Goal: Information Seeking & Learning: Understand process/instructions

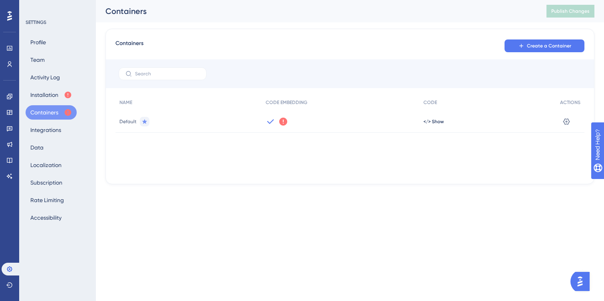
click at [280, 119] on icon at bounding box center [283, 122] width 8 height 8
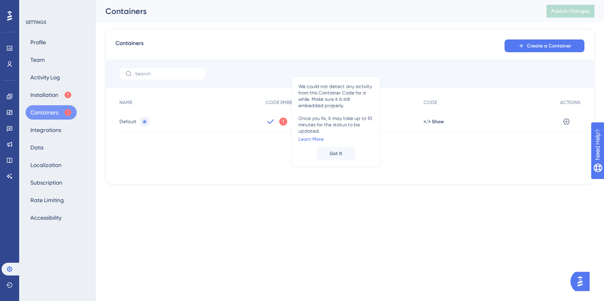
click at [287, 0] on html "Performance Users Engagement Widgets Feedback Product Updates Knowledge Base AI…" at bounding box center [302, 0] width 604 height 0
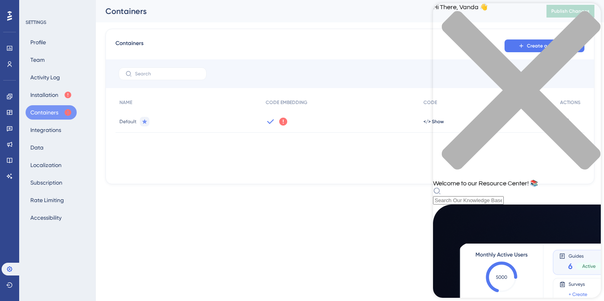
scroll to position [152, 0]
click at [336, 0] on html "Performance Users Engagement Widgets Feedback Product Updates Knowledge Base AI…" at bounding box center [302, 0] width 604 height 0
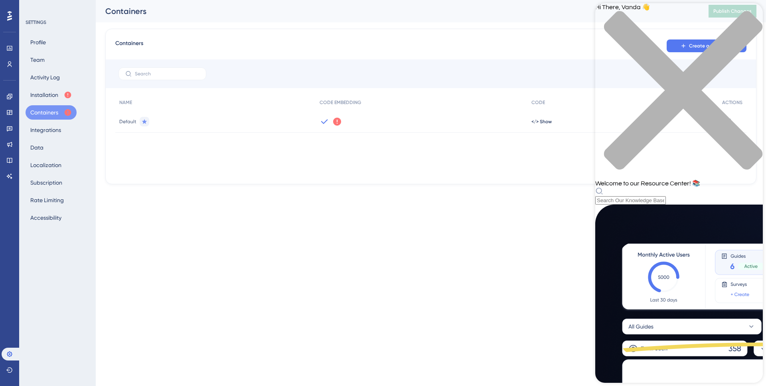
scroll to position [0, 0]
click at [219, 0] on html "Performance Users Engagement Widgets Feedback Product Updates Knowledge Base AI…" at bounding box center [383, 0] width 766 height 0
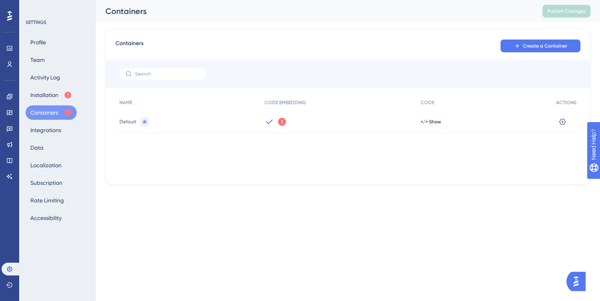
click at [46, 113] on button "Containers" at bounding box center [51, 112] width 51 height 14
click at [559, 120] on icon at bounding box center [562, 122] width 8 height 8
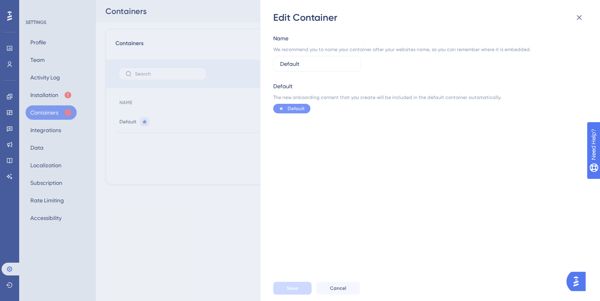
click at [300, 106] on span "Default" at bounding box center [295, 108] width 17 height 6
click at [577, 20] on icon at bounding box center [579, 18] width 10 height 10
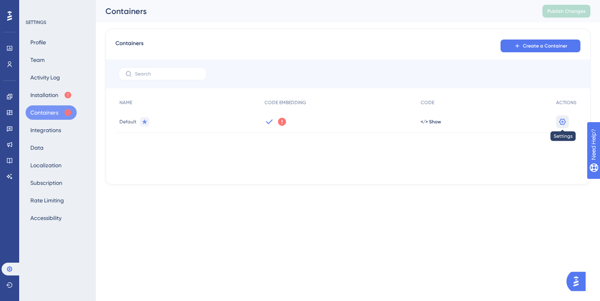
click at [564, 121] on icon at bounding box center [562, 122] width 8 height 8
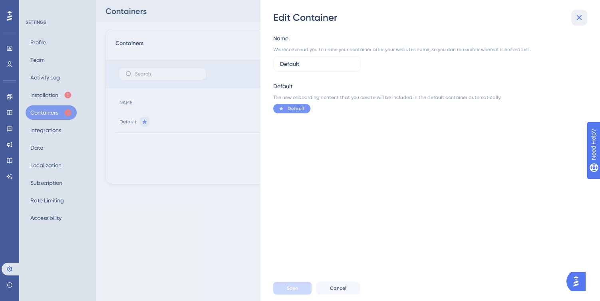
click at [579, 16] on icon at bounding box center [579, 18] width 10 height 10
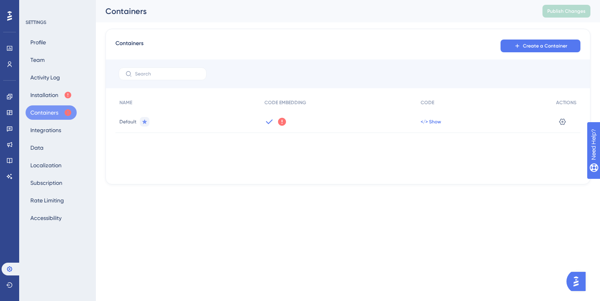
click at [433, 121] on span "</> Show" at bounding box center [430, 122] width 20 height 6
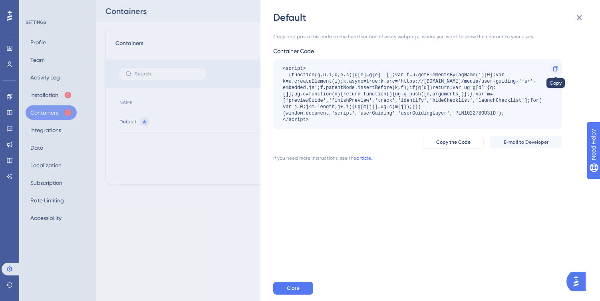
click at [553, 67] on icon at bounding box center [555, 68] width 5 height 5
click at [37, 95] on div "Default Copy and paste this code to the head section of every webpage, where yo…" at bounding box center [300, 150] width 600 height 301
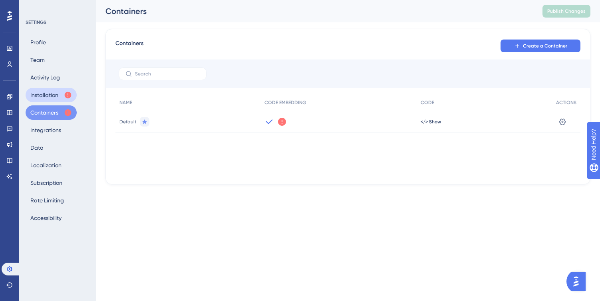
click at [51, 95] on button "Installation" at bounding box center [51, 95] width 51 height 14
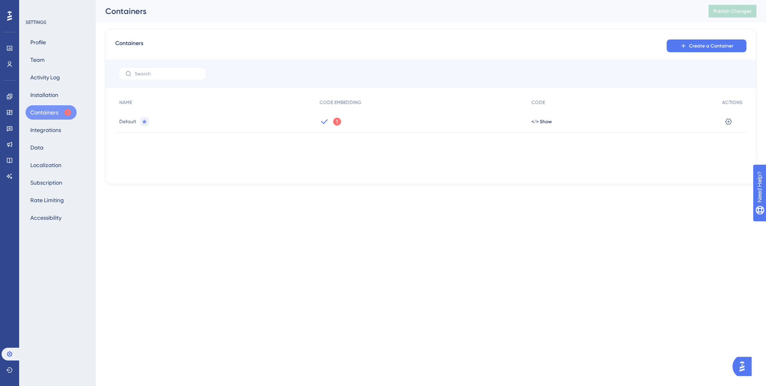
click at [339, 122] on icon at bounding box center [337, 122] width 8 height 8
click at [463, 111] on div "We could not detect any activity from this Container Code for a while. Make sur…" at bounding box center [422, 122] width 212 height 22
click at [548, 127] on div "</> Show" at bounding box center [623, 122] width 191 height 22
click at [549, 121] on span "</> Show" at bounding box center [542, 122] width 20 height 6
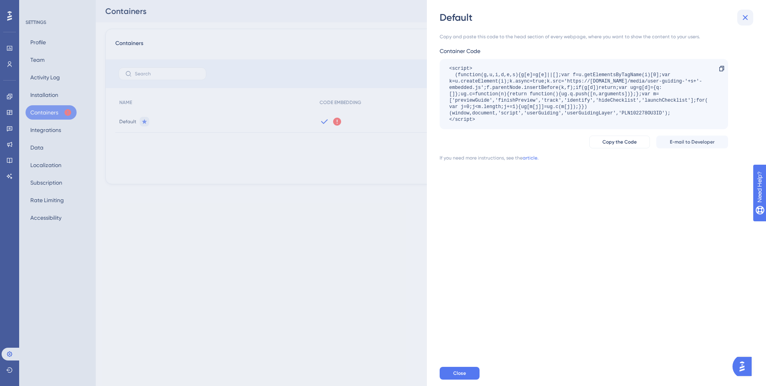
click at [747, 18] on icon at bounding box center [745, 17] width 5 height 5
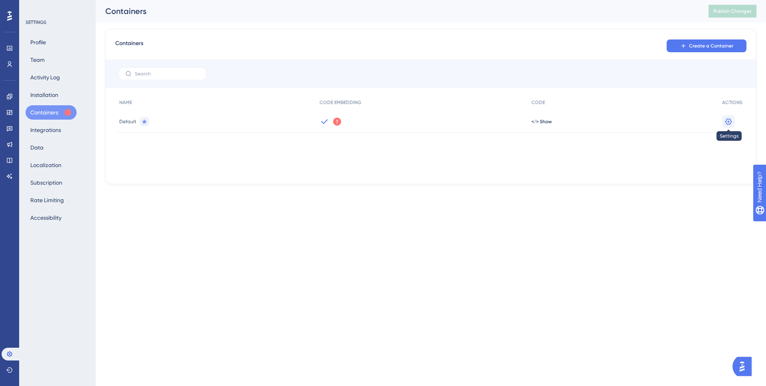
click at [730, 122] on icon at bounding box center [729, 122] width 8 height 8
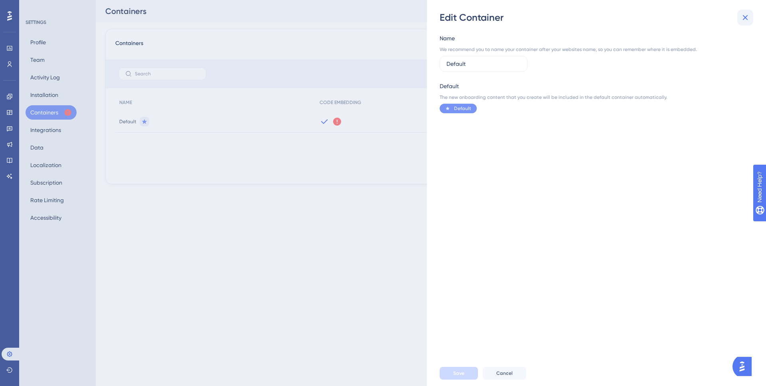
click at [747, 18] on icon at bounding box center [746, 18] width 10 height 10
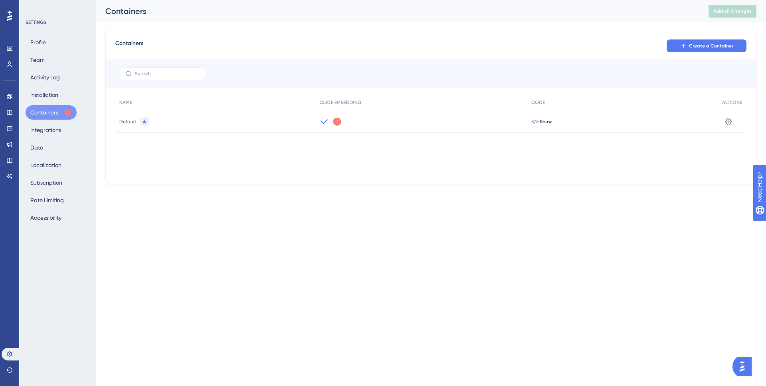
click at [338, 123] on icon at bounding box center [337, 122] width 8 height 8
click at [326, 105] on span "CODE EMBEDDING" at bounding box center [341, 102] width 42 height 6
click at [325, 123] on icon at bounding box center [325, 122] width 10 height 10
click at [336, 124] on icon at bounding box center [337, 122] width 8 height 8
click at [466, 0] on html "Performance Users Engagement Widgets Feedback Product Updates Knowledge Base AI…" at bounding box center [383, 0] width 766 height 0
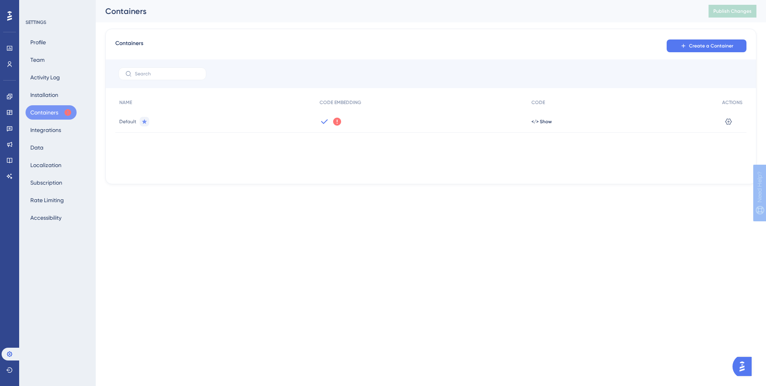
click at [466, 0] on html "Performance Users Engagement Widgets Feedback Product Updates Knowledge Base AI…" at bounding box center [383, 0] width 766 height 0
click at [51, 105] on div "Profile Team Activity Log Installation Containers Integrations Data Localizatio…" at bounding box center [58, 130] width 65 height 190
click at [49, 93] on button "Installation" at bounding box center [45, 95] width 38 height 14
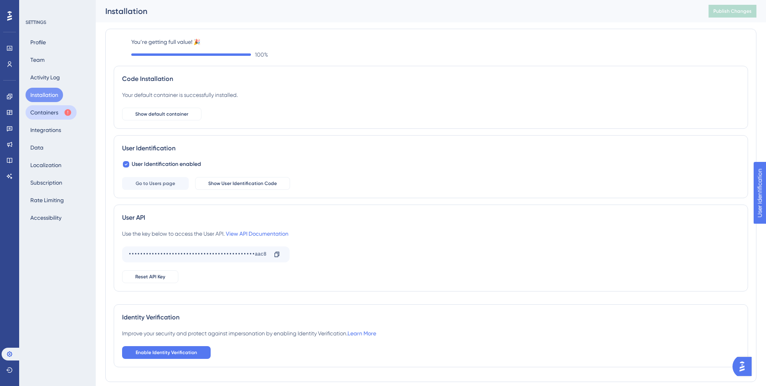
click at [48, 113] on button "Containers" at bounding box center [51, 112] width 51 height 14
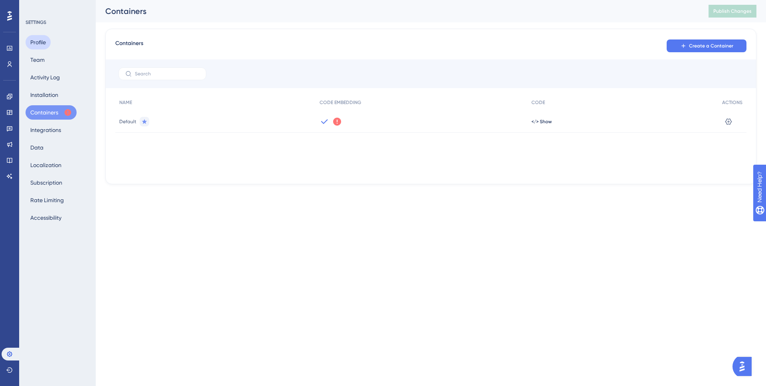
click at [33, 45] on button "Profile" at bounding box center [38, 42] width 25 height 14
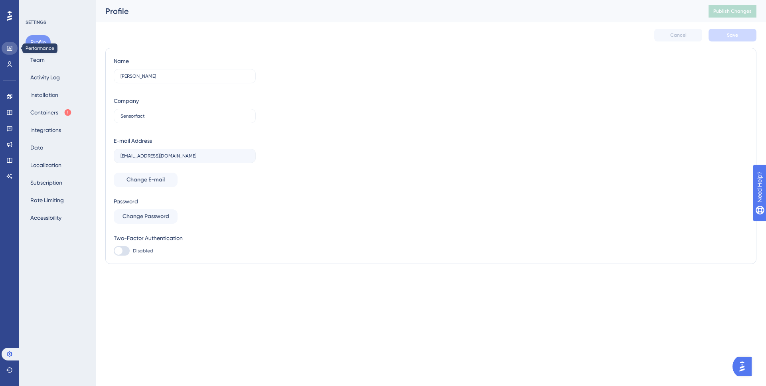
click at [10, 47] on icon at bounding box center [9, 48] width 6 height 6
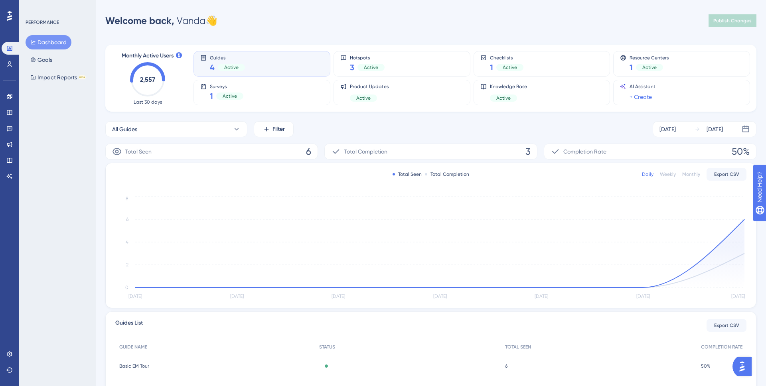
click at [268, 70] on div "Guides 4 Active" at bounding box center [261, 64] width 123 height 18
click at [307, 122] on div "All Guides Filter [DATE] [DATE]" at bounding box center [430, 129] width 651 height 16
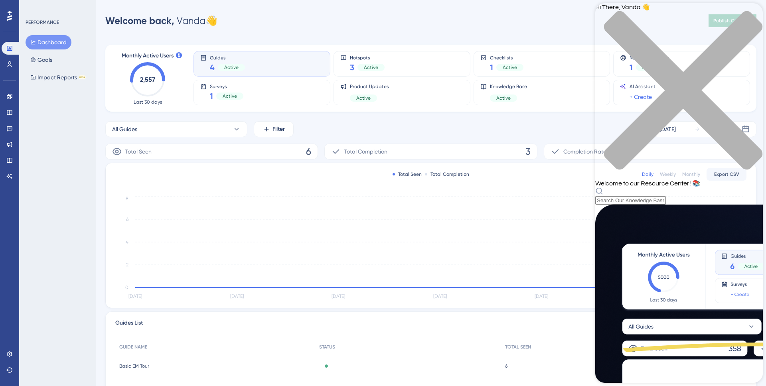
scroll to position [32, 0]
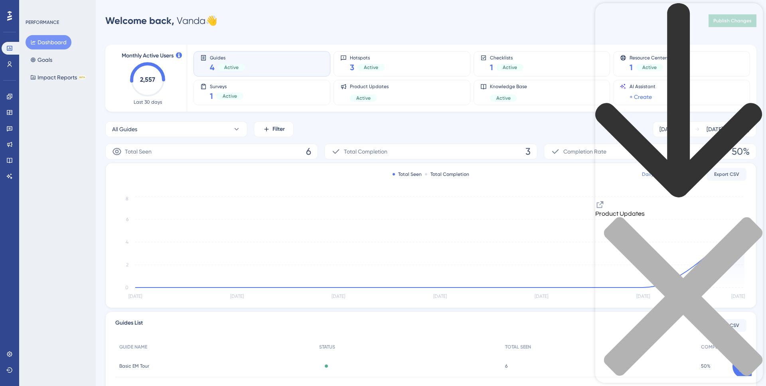
scroll to position [0, 0]
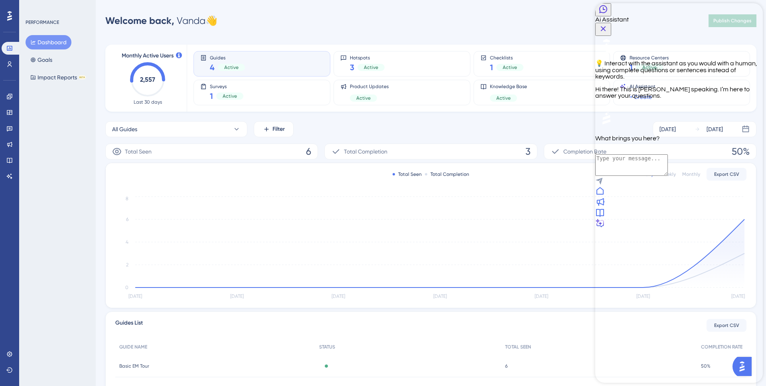
click at [605, 196] on icon at bounding box center [601, 191] width 10 height 10
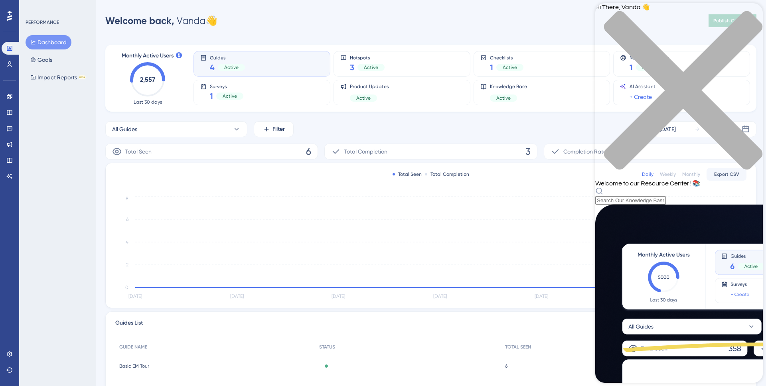
click at [752, 15] on icon "close resource center" at bounding box center [680, 95] width 168 height 168
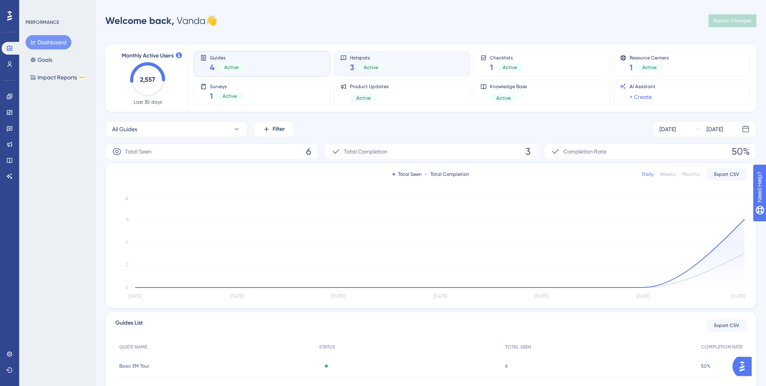
click at [384, 70] on div "Hotspots 3 Active" at bounding box center [401, 64] width 123 height 18
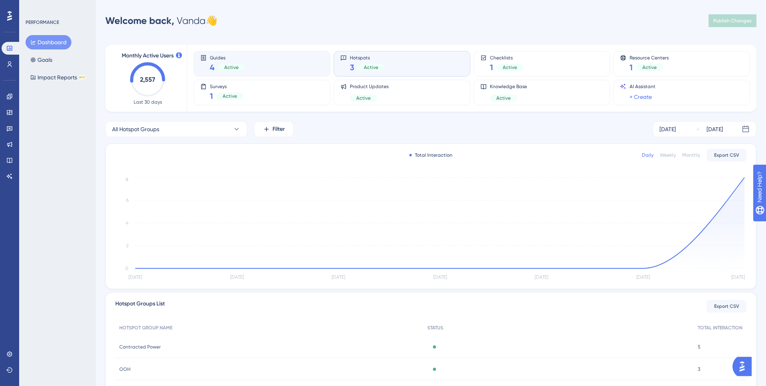
click at [282, 69] on div "Guides 4 Active" at bounding box center [261, 64] width 123 height 18
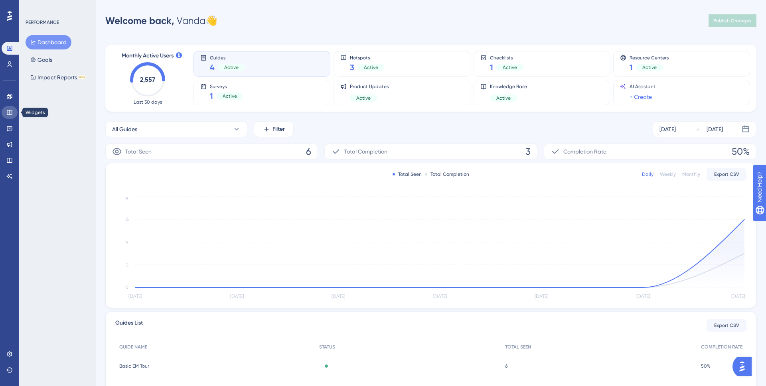
click at [11, 115] on icon at bounding box center [9, 112] width 6 height 6
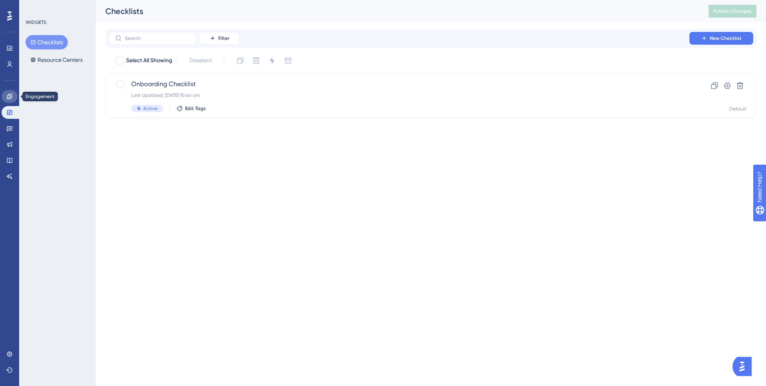
click at [12, 98] on icon at bounding box center [9, 96] width 6 height 6
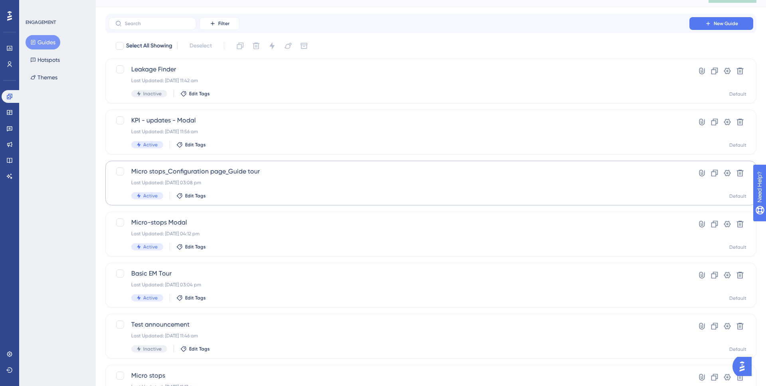
scroll to position [107, 0]
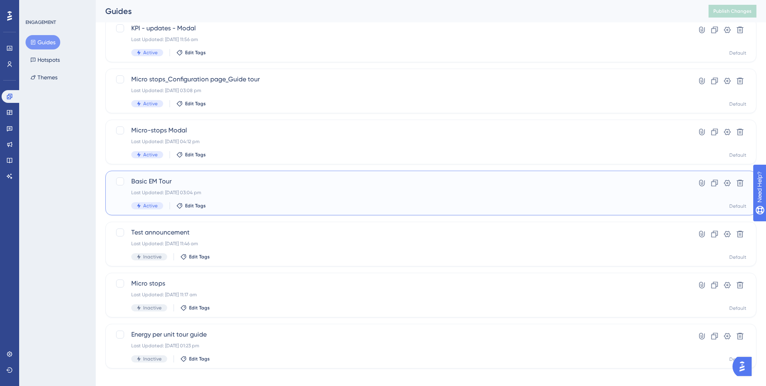
click at [291, 200] on div "Basic EM Tour Last Updated: 04 Sept 2025 03:04 pm Active Edit Tags" at bounding box center [399, 193] width 536 height 33
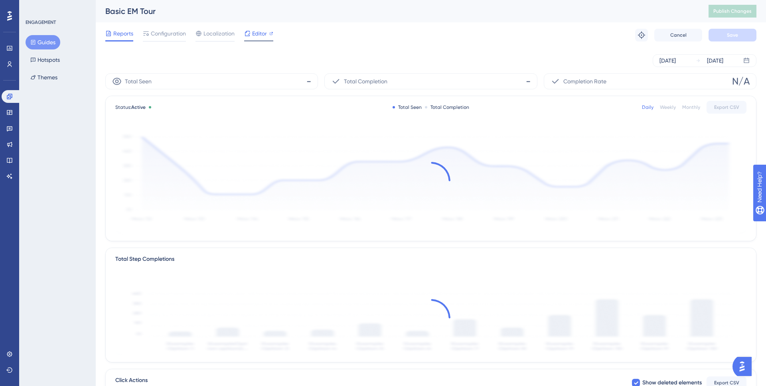
click at [257, 35] on span "Editor" at bounding box center [259, 34] width 15 height 10
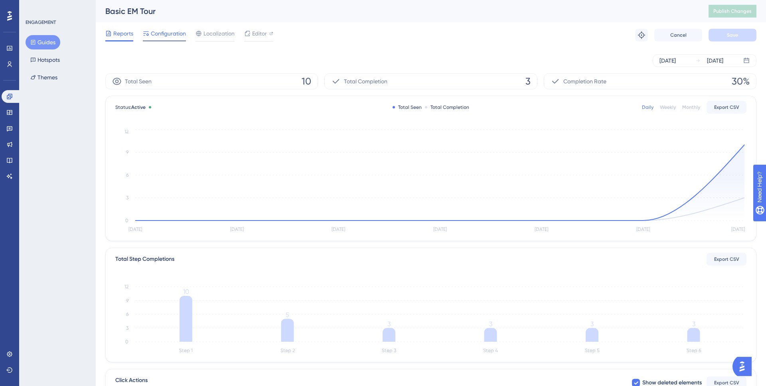
click at [160, 33] on span "Configuration" at bounding box center [168, 34] width 35 height 10
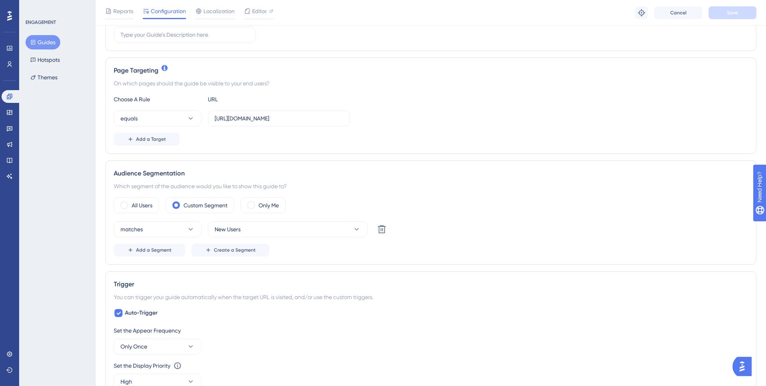
scroll to position [169, 0]
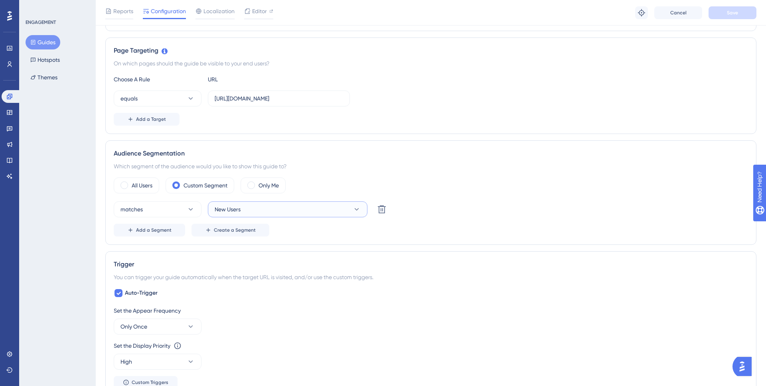
click at [259, 213] on button "New Users" at bounding box center [288, 210] width 160 height 16
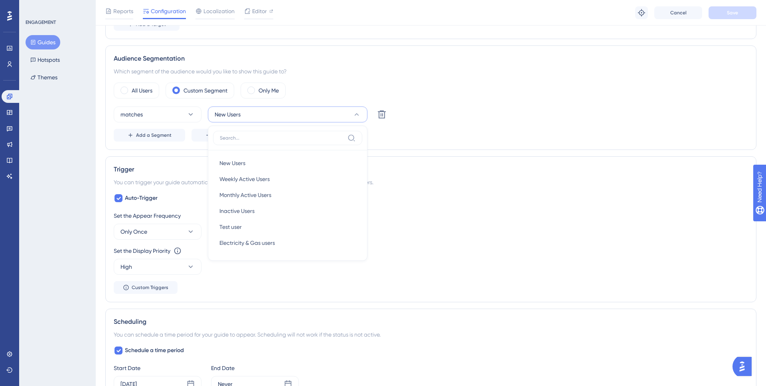
click at [475, 119] on div "matches New Users New Users New Users Weekly Active Users Weekly Active Users M…" at bounding box center [431, 115] width 635 height 16
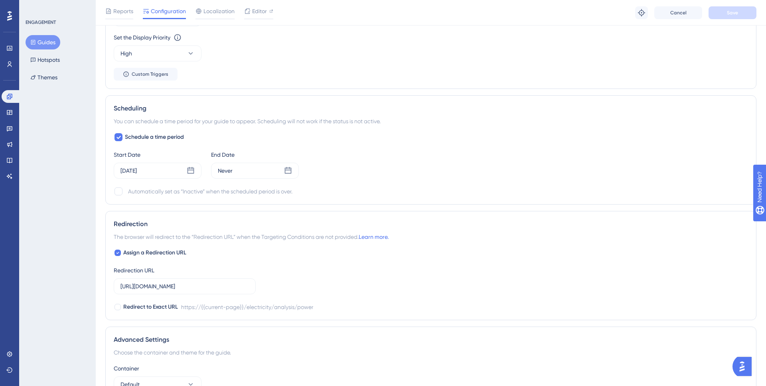
scroll to position [479, 0]
click at [41, 58] on button "Hotspots" at bounding box center [45, 60] width 39 height 14
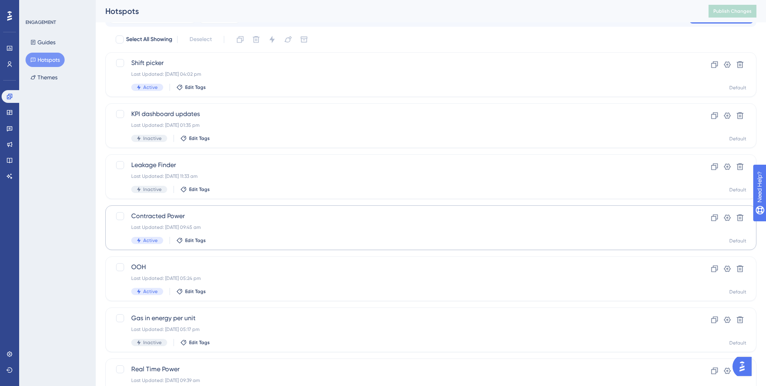
scroll to position [64, 0]
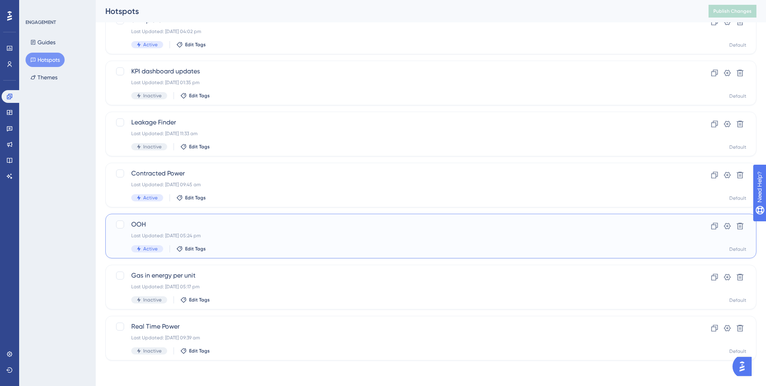
click at [243, 241] on div "OOH Last Updated: 12 Aug 2025 05:24 pm Active Edit Tags" at bounding box center [399, 236] width 536 height 33
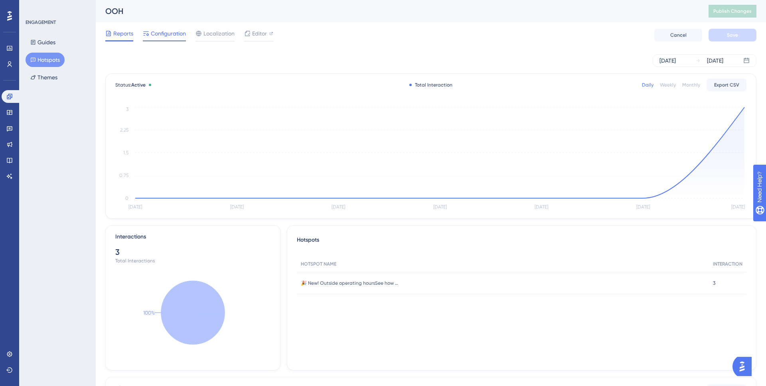
click at [170, 33] on span "Configuration" at bounding box center [168, 34] width 35 height 10
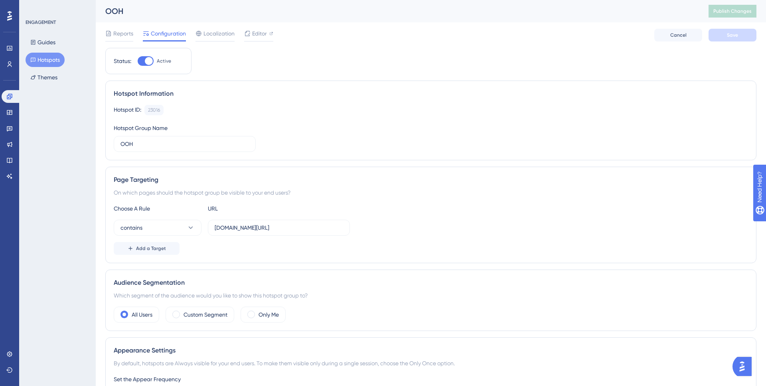
click at [149, 61] on div at bounding box center [149, 61] width 8 height 8
click at [138, 61] on input "Active" at bounding box center [137, 61] width 0 height 0
checkbox input "false"
click at [735, 40] on button "Save" at bounding box center [733, 35] width 48 height 13
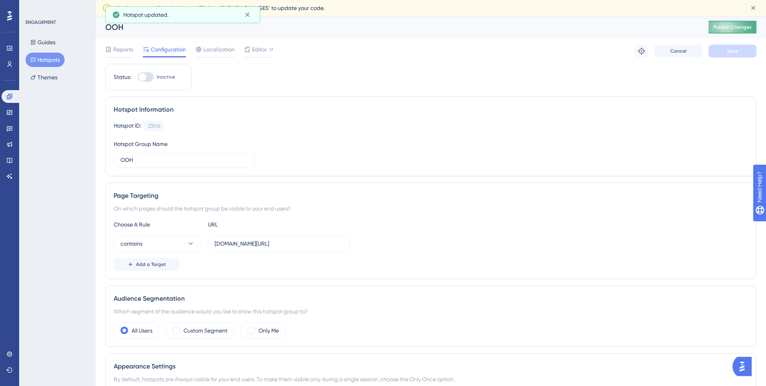
click at [734, 33] on button "Publish Changes" at bounding box center [733, 27] width 48 height 13
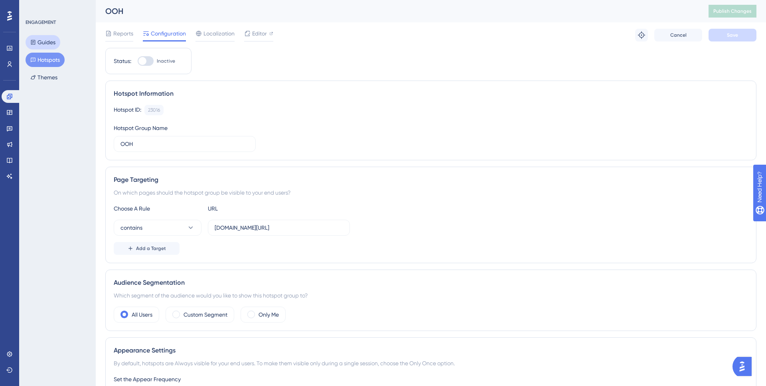
click at [27, 44] on button "Guides" at bounding box center [43, 42] width 35 height 14
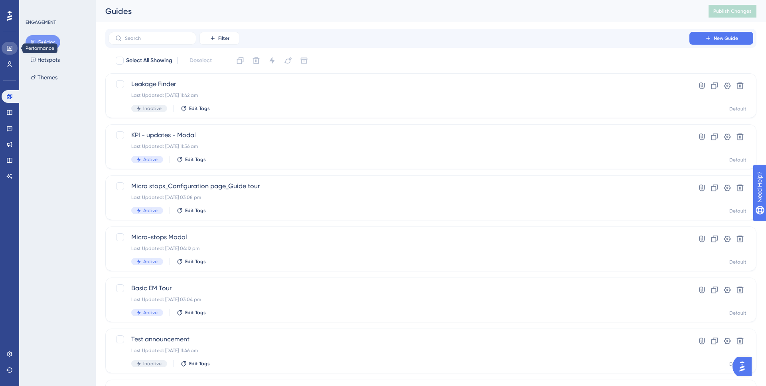
click at [10, 44] on link at bounding box center [10, 48] width 16 height 13
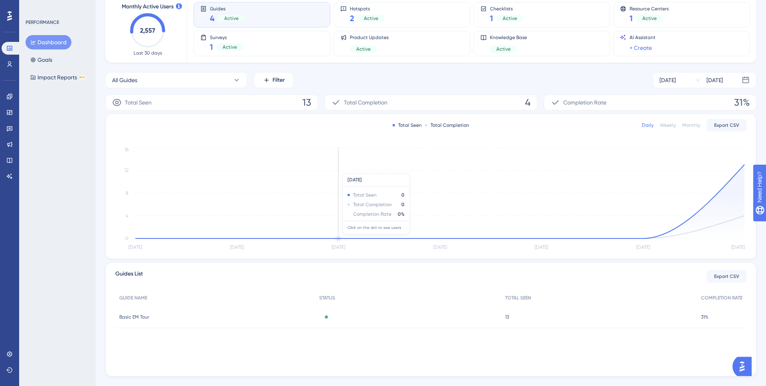
scroll to position [65, 0]
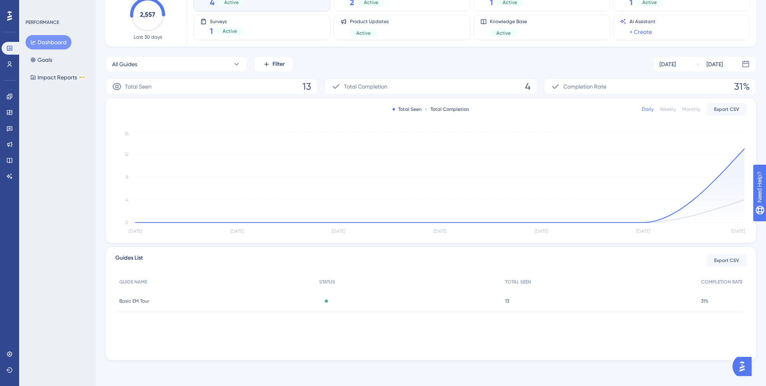
click at [407, 302] on div "Active" at bounding box center [408, 301] width 186 height 22
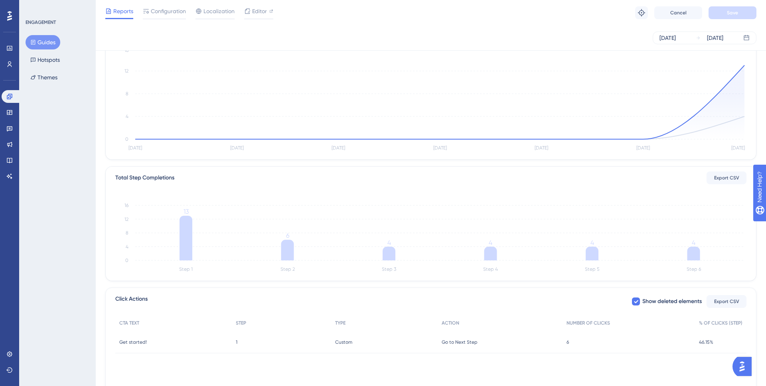
scroll to position [119, 0]
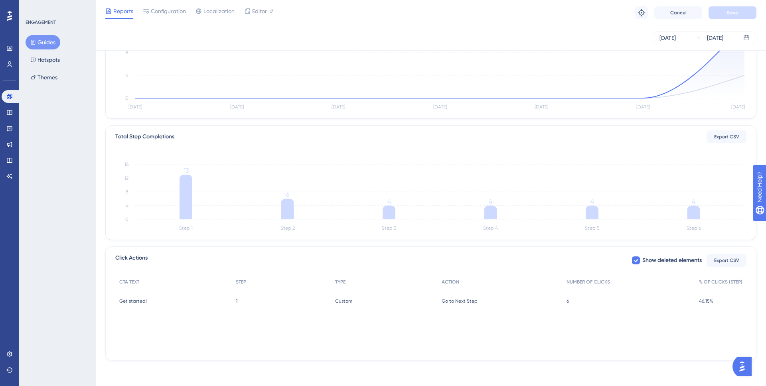
click at [704, 301] on span "46.15%" at bounding box center [706, 301] width 14 height 6
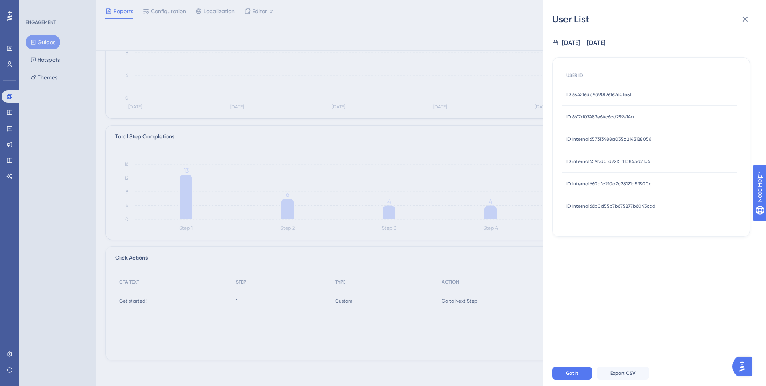
click at [625, 101] on div "ID 654216db9d90f26162c0fc5f ID 654216db9d90f26162c0fc5f" at bounding box center [598, 94] width 65 height 22
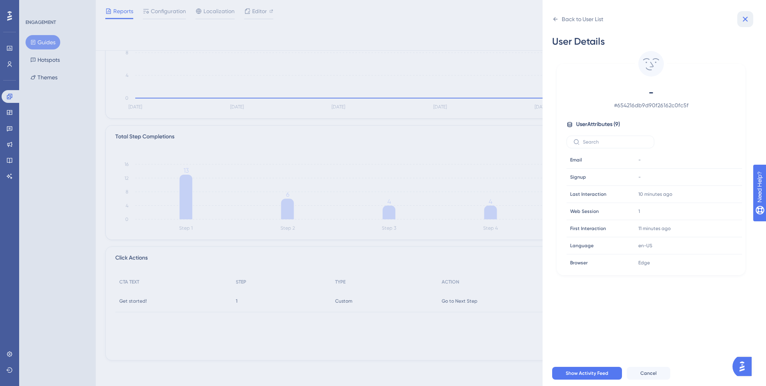
click at [748, 20] on icon at bounding box center [746, 19] width 10 height 10
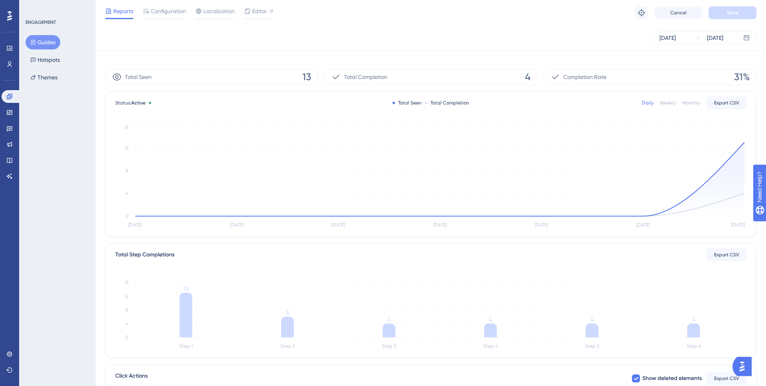
scroll to position [0, 0]
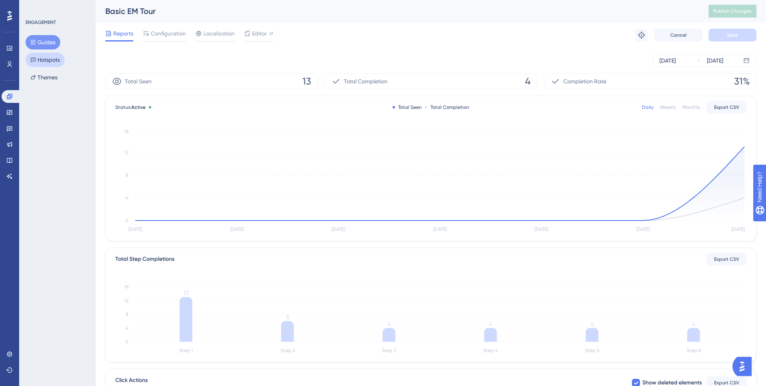
click at [48, 62] on button "Hotspots" at bounding box center [45, 60] width 39 height 14
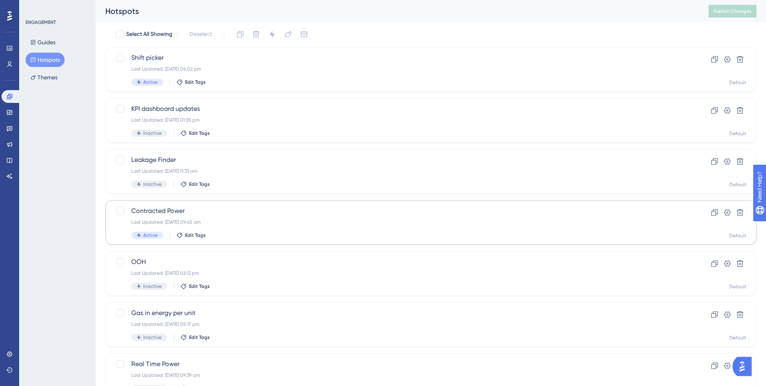
scroll to position [64, 0]
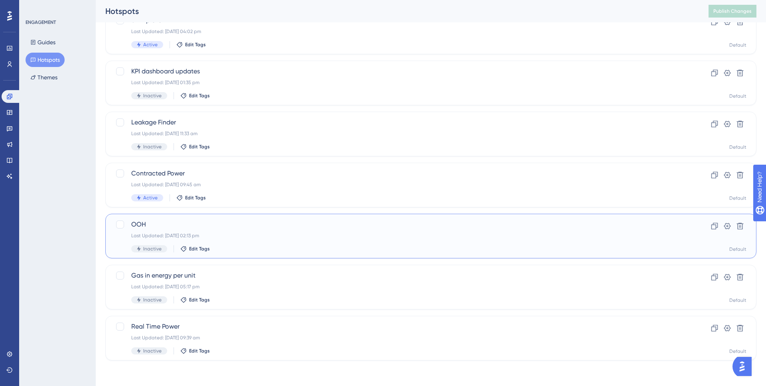
click at [253, 241] on div "OOH Last Updated: 05 Sept 2025 02:13 pm Inactive Edit Tags" at bounding box center [399, 236] width 536 height 33
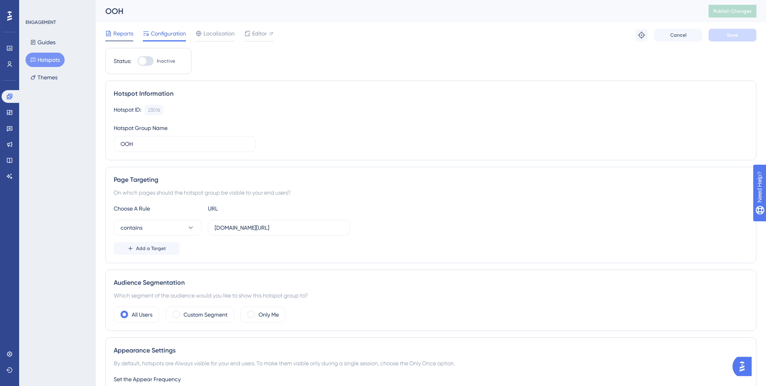
click at [121, 32] on span "Reports" at bounding box center [123, 34] width 20 height 10
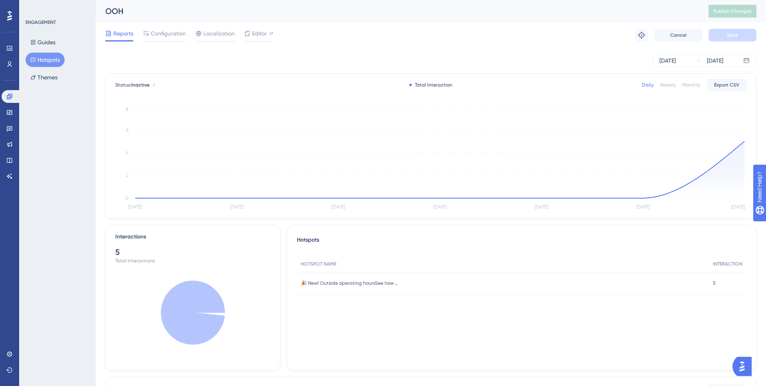
click at [693, 86] on div "Monthly" at bounding box center [692, 85] width 18 height 6
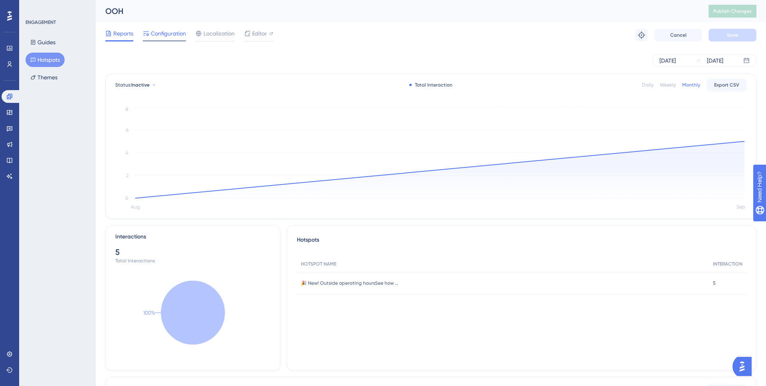
click at [164, 36] on span "Configuration" at bounding box center [168, 34] width 35 height 10
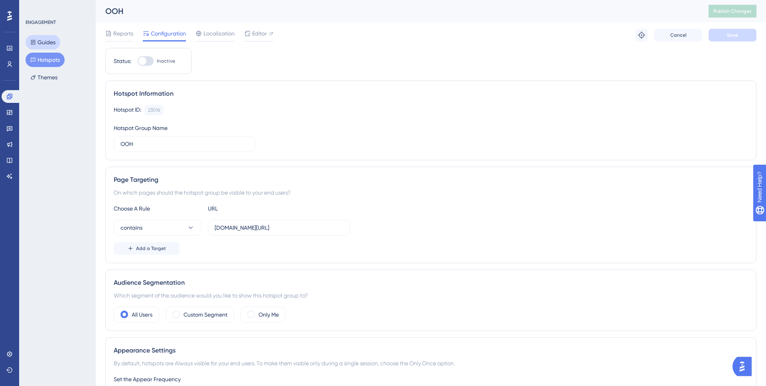
click at [53, 47] on button "Guides" at bounding box center [43, 42] width 35 height 14
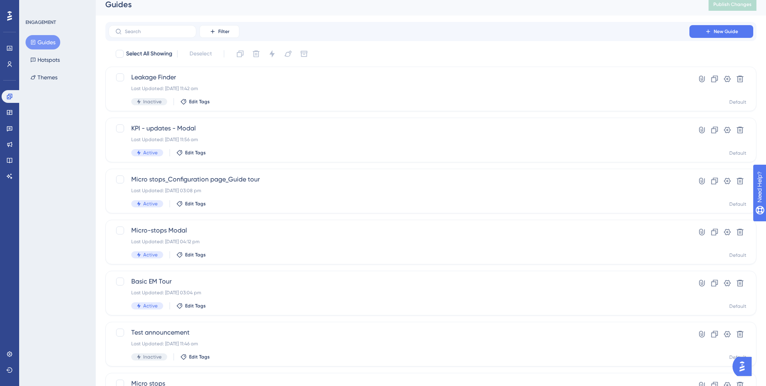
scroll to position [9, 0]
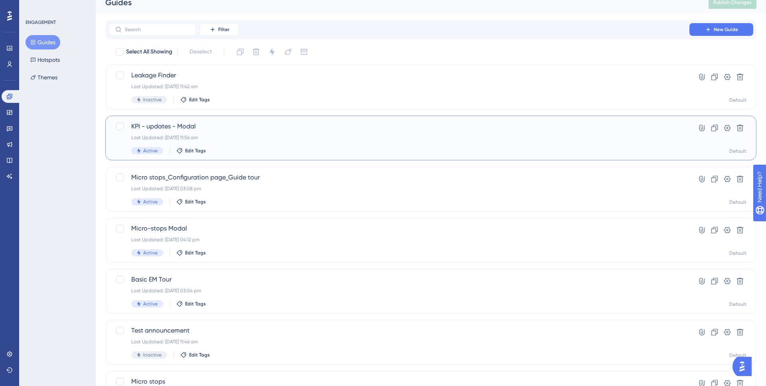
click at [260, 144] on div "KPI - updates - Modal Last Updated: 01 Sept 2025 11:56 am Active Edit Tags" at bounding box center [399, 138] width 536 height 33
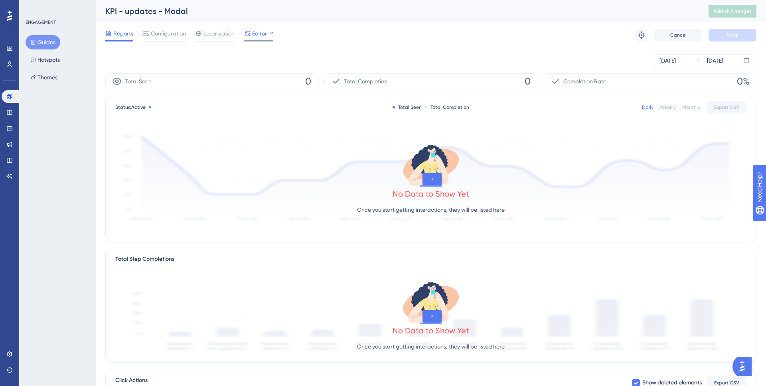
click at [253, 38] on div "Editor" at bounding box center [258, 35] width 29 height 13
click at [167, 27] on div "Reports Configuration Localization Editor Troubleshoot Cancel Save" at bounding box center [430, 35] width 651 height 26
click at [169, 35] on span "Configuration" at bounding box center [168, 34] width 35 height 10
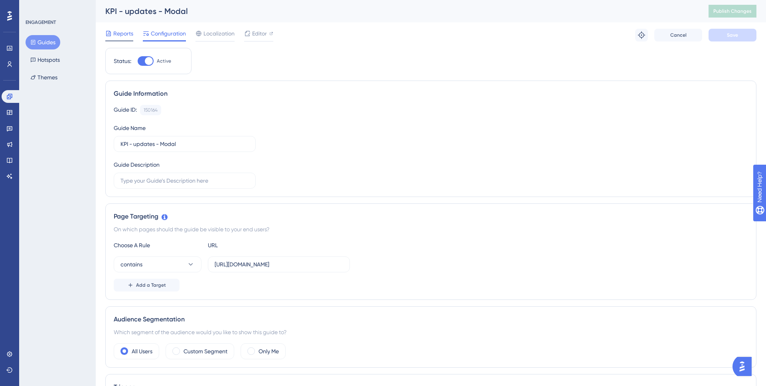
click at [121, 38] on span "Reports" at bounding box center [123, 34] width 20 height 10
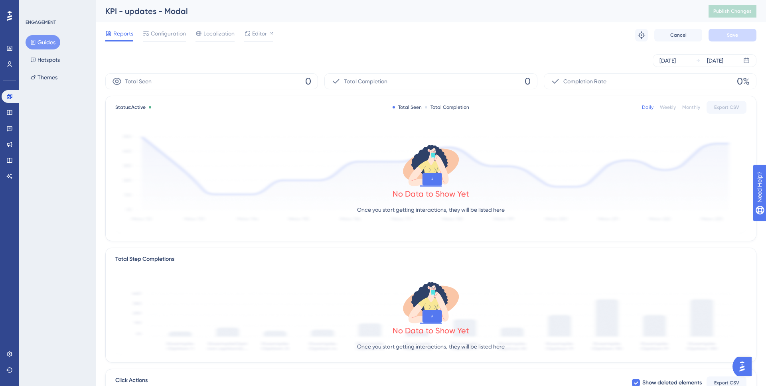
click at [38, 44] on button "Guides" at bounding box center [43, 42] width 35 height 14
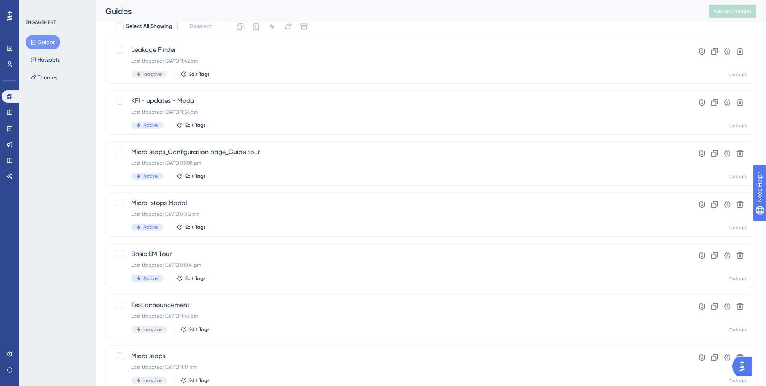
scroll to position [36, 0]
click at [283, 160] on div "Last Updated: 15 Aug 2025 03:08 pm" at bounding box center [399, 161] width 536 height 6
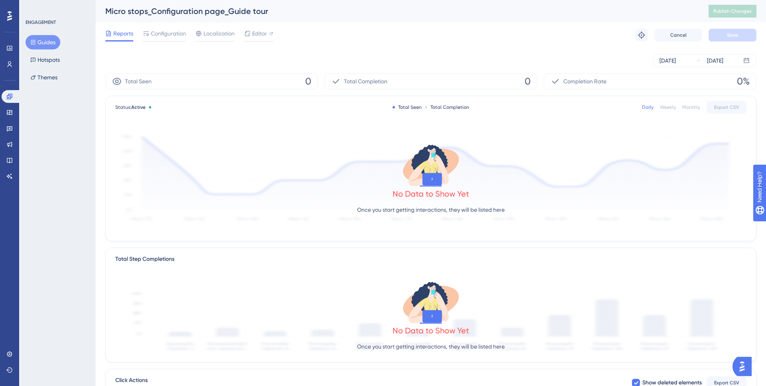
click at [51, 42] on button "Guides" at bounding box center [43, 42] width 35 height 14
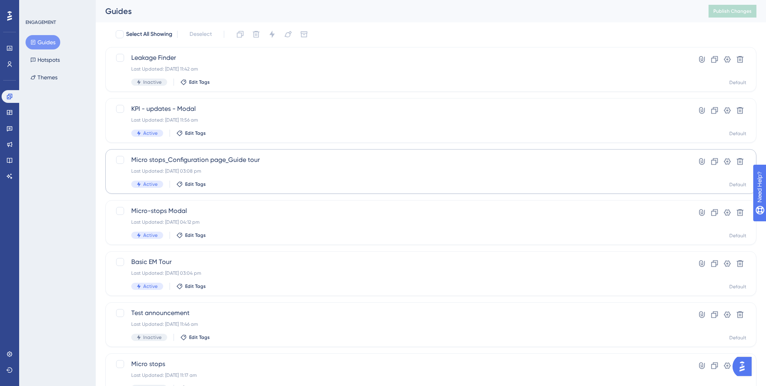
scroll to position [38, 0]
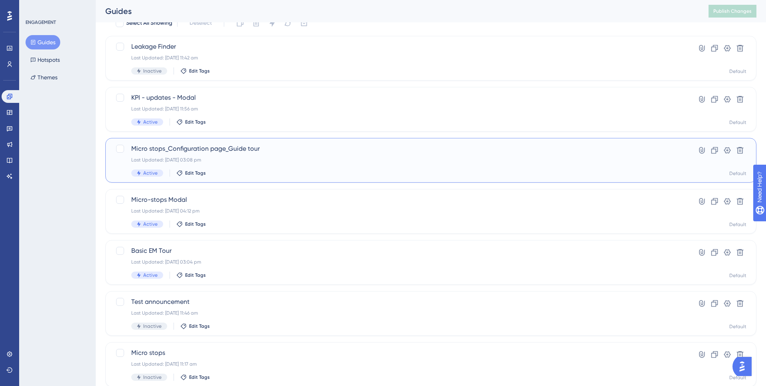
click at [290, 177] on div "Micro stops_Configuration page_Guide tour Last Updated: 15 Aug 2025 03:08 pm Ac…" at bounding box center [430, 160] width 651 height 45
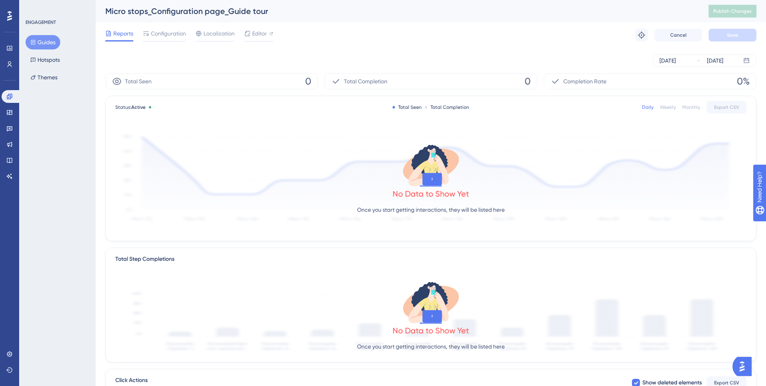
click at [118, 42] on div "Reports Configuration Localization Editor Troubleshoot Cancel Save" at bounding box center [430, 35] width 651 height 26
click at [122, 34] on span "Reports" at bounding box center [123, 34] width 20 height 10
click at [46, 63] on button "Hotspots" at bounding box center [45, 60] width 39 height 14
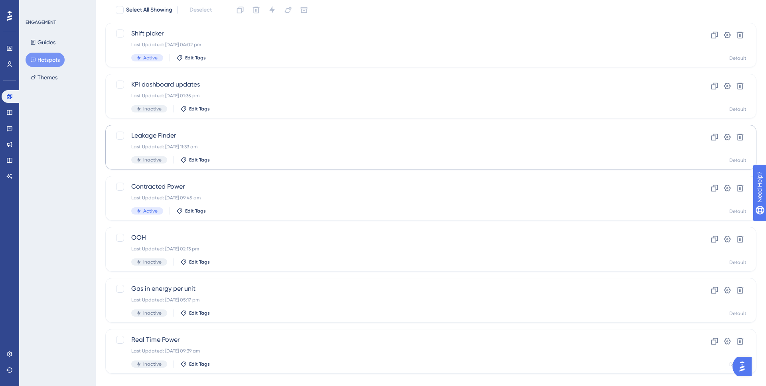
scroll to position [64, 0]
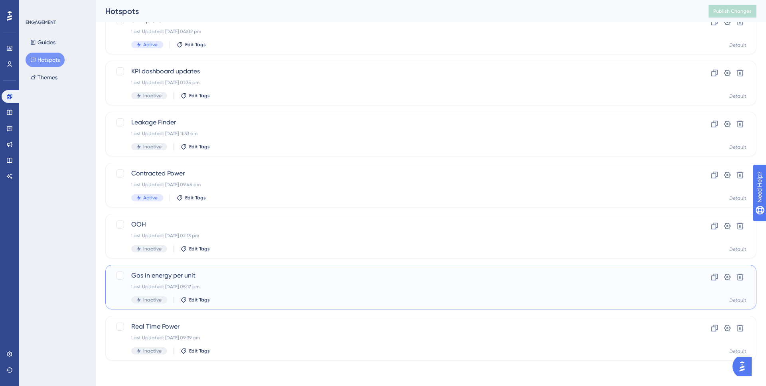
click at [255, 273] on span "Gas in energy per unit" at bounding box center [399, 276] width 536 height 10
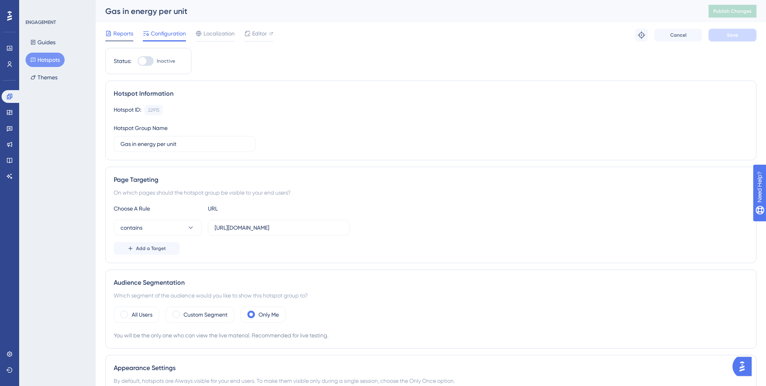
click at [129, 36] on span "Reports" at bounding box center [123, 34] width 20 height 10
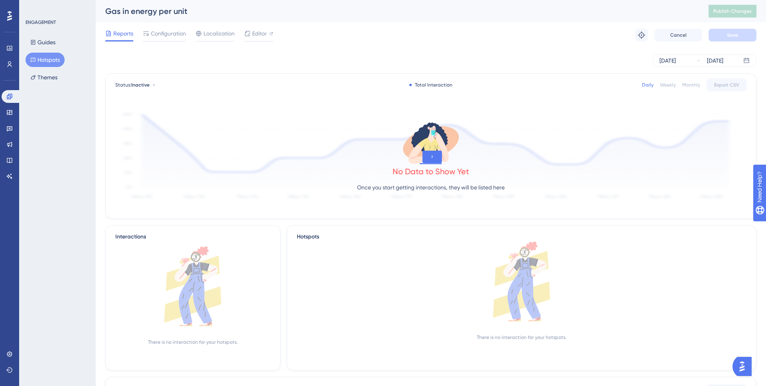
click at [47, 57] on button "Hotspots" at bounding box center [45, 60] width 39 height 14
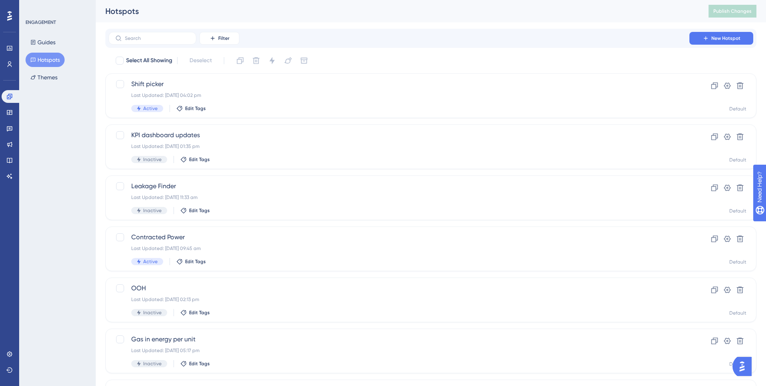
scroll to position [64, 0]
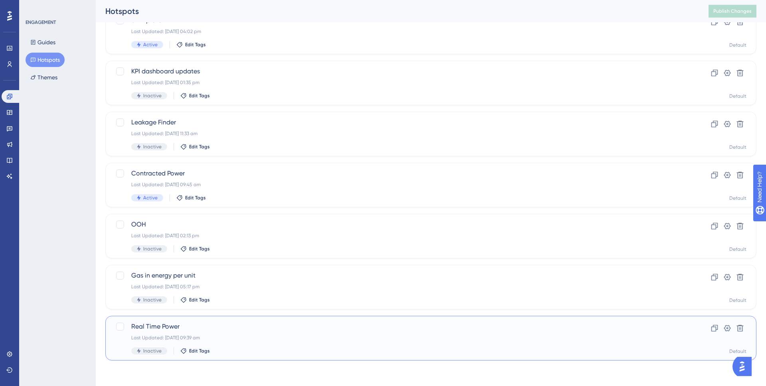
click at [253, 335] on div "Last Updated: 07 Aug 2025 09:39 am" at bounding box center [399, 338] width 536 height 6
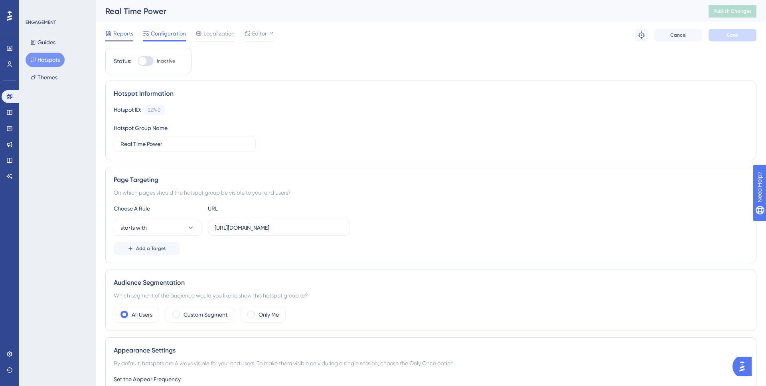
click at [119, 38] on div "Reports" at bounding box center [119, 35] width 28 height 13
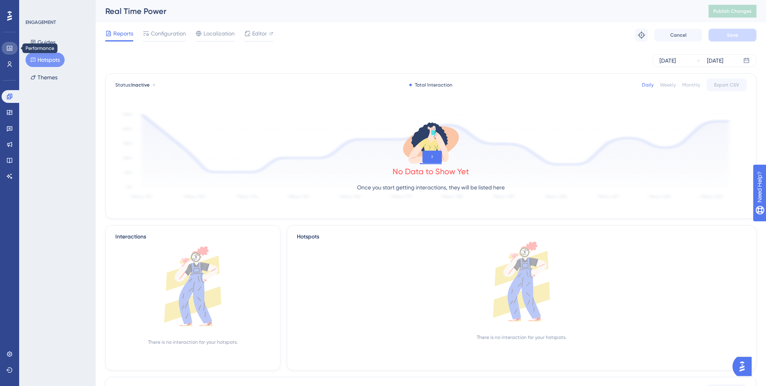
click at [10, 53] on link at bounding box center [10, 48] width 16 height 13
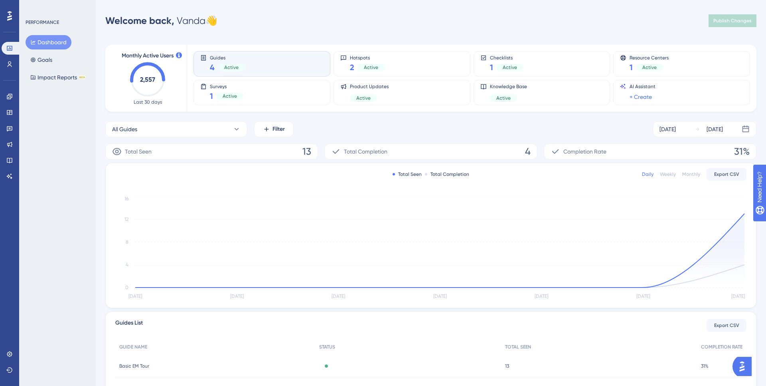
click at [15, 103] on div "Engagement" at bounding box center [10, 96] width 16 height 13
click at [10, 113] on icon at bounding box center [9, 112] width 6 height 6
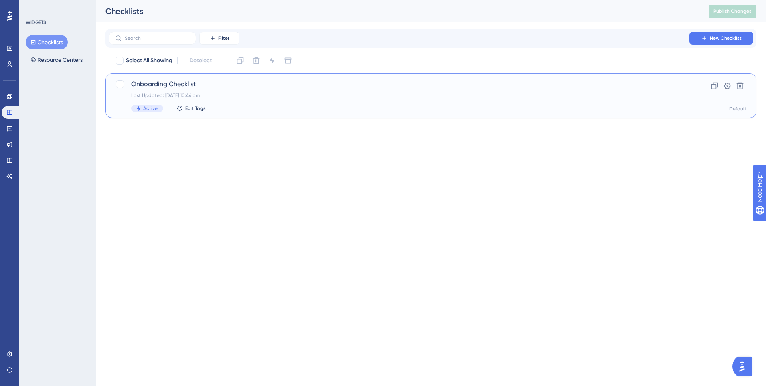
click at [247, 105] on div "Active Edit Tags" at bounding box center [399, 108] width 536 height 7
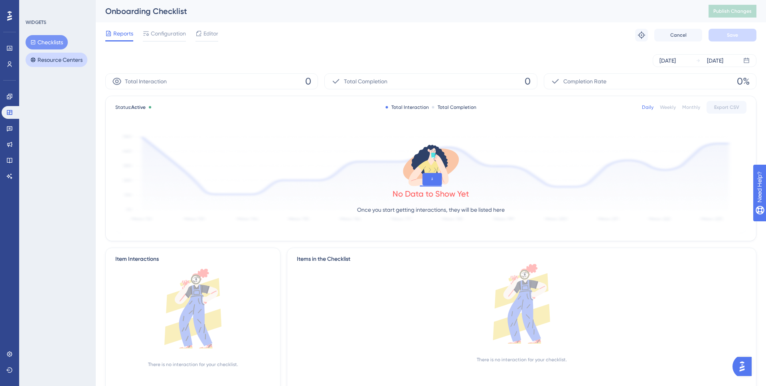
click at [57, 59] on button "Resource Centers" at bounding box center [57, 60] width 62 height 14
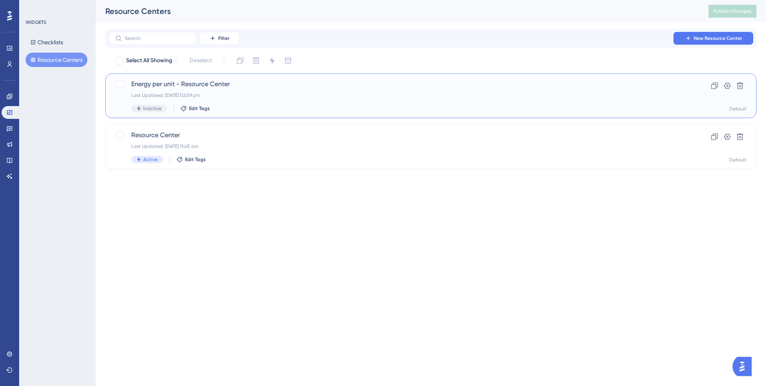
click at [280, 98] on div "Last Updated: 14 Aug 2025 02:59 pm" at bounding box center [399, 95] width 536 height 6
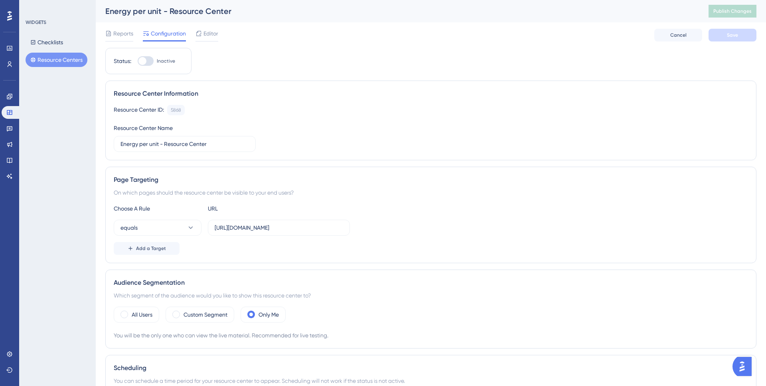
click at [203, 27] on div "Reports Configuration Editor Cancel Save" at bounding box center [430, 35] width 651 height 26
click at [205, 32] on span "Editor" at bounding box center [211, 34] width 15 height 10
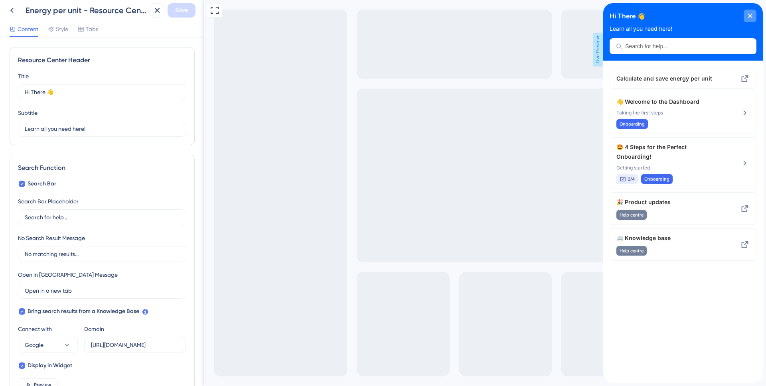
click at [752, 14] on icon "close resource center" at bounding box center [750, 16] width 4 height 4
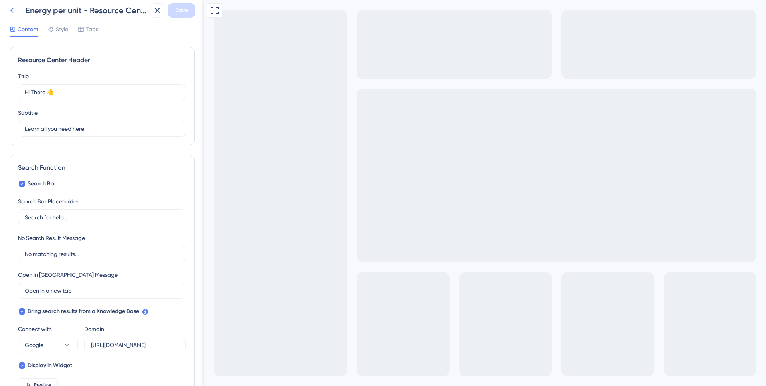
click at [10, 14] on icon at bounding box center [12, 11] width 10 height 10
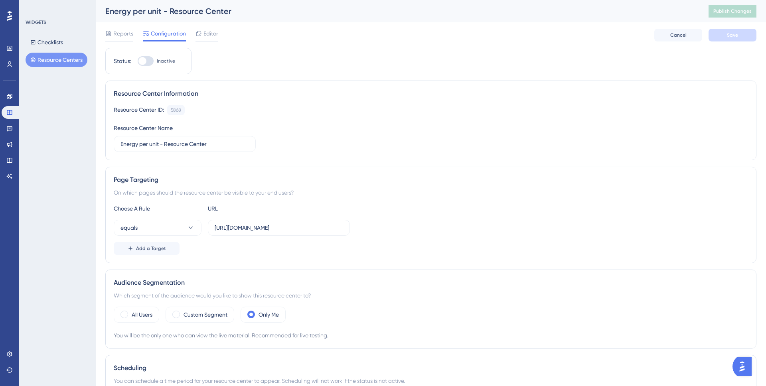
click at [8, 18] on icon at bounding box center [9, 16] width 5 height 10
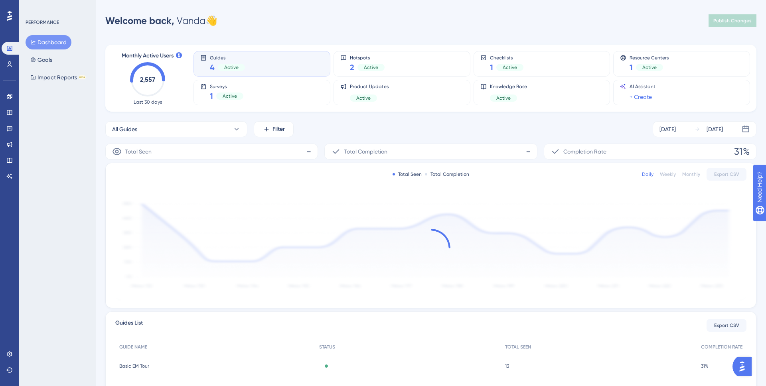
click at [746, 370] on img "Open AI Assistant Launcher" at bounding box center [742, 367] width 14 height 14
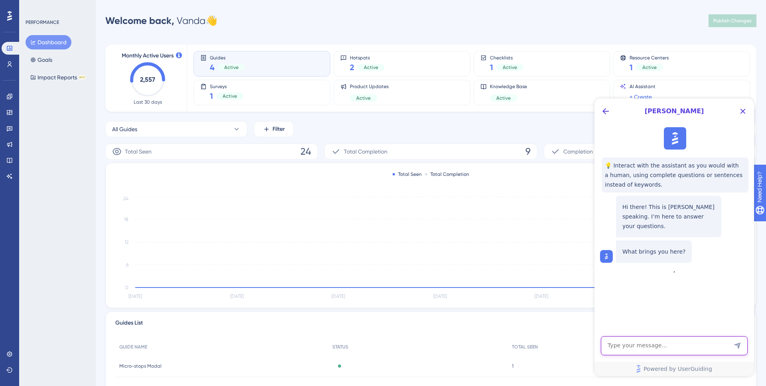
click at [653, 349] on textarea "AI Assistant Text Input" at bounding box center [674, 345] width 147 height 19
type textarea "can I display a youtube video in the Resource centre"
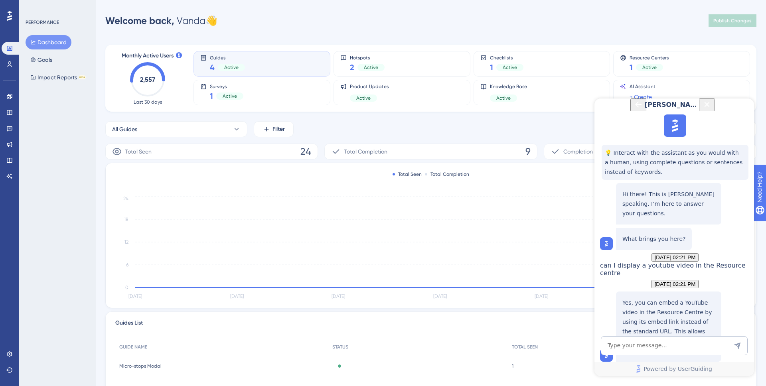
scroll to position [89, 0]
click at [12, 100] on link at bounding box center [10, 96] width 16 height 13
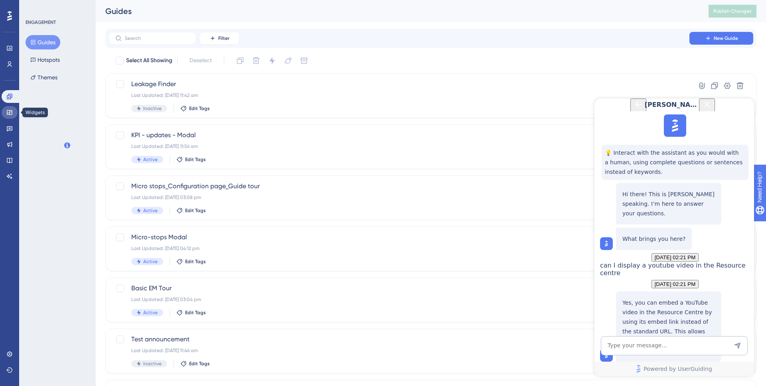
click at [12, 113] on icon at bounding box center [9, 112] width 6 height 6
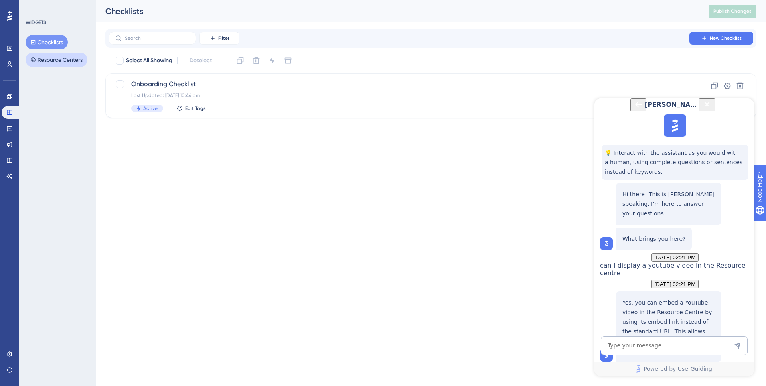
click at [56, 64] on button "Resource Centers" at bounding box center [57, 60] width 62 height 14
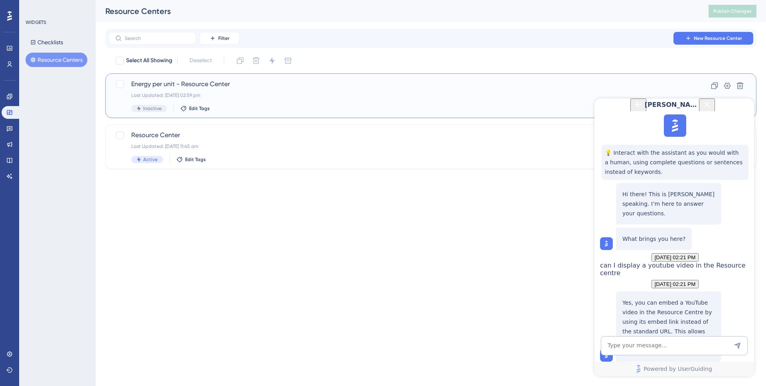
click at [273, 103] on div "Energy per unit - Resource Center Last Updated: 14 Aug 2025 02:59 pm Inactive E…" at bounding box center [399, 95] width 536 height 33
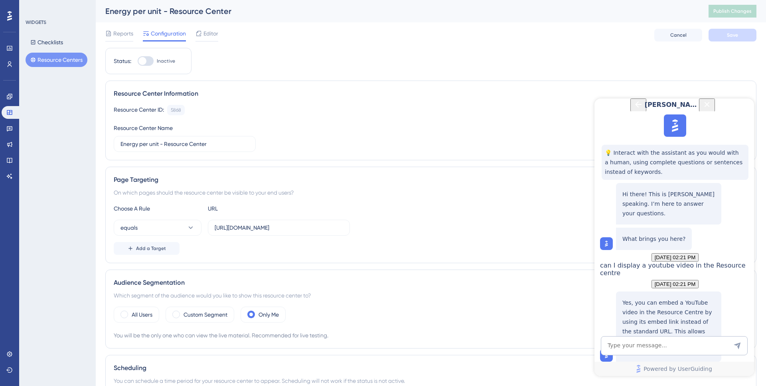
drag, startPoint x: 740, startPoint y: 115, endPoint x: 1002, endPoint y: 209, distance: 278.3
click at [712, 109] on icon "Close Button" at bounding box center [707, 105] width 10 height 10
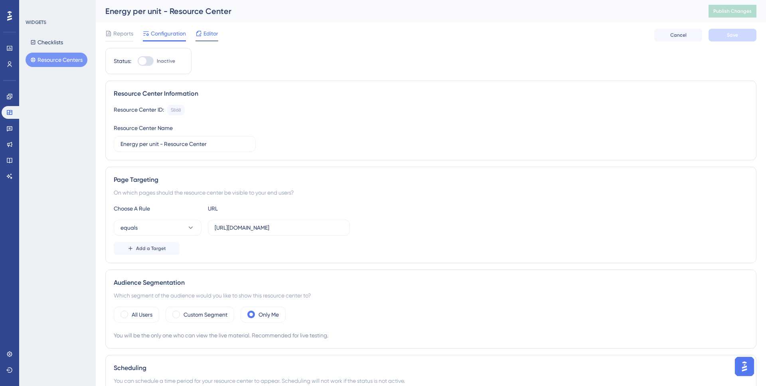
click at [212, 35] on span "Editor" at bounding box center [211, 34] width 15 height 10
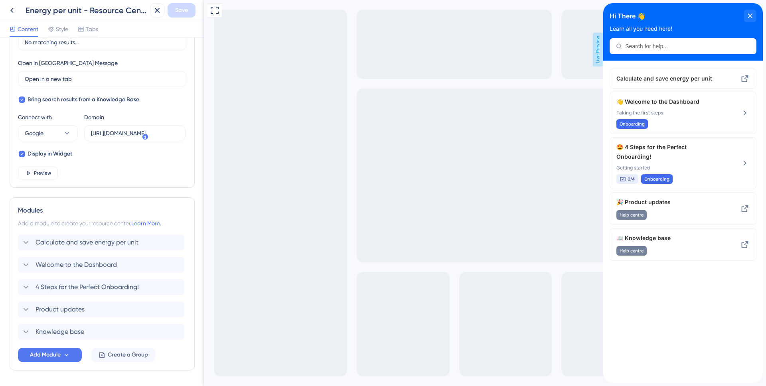
scroll to position [238, 0]
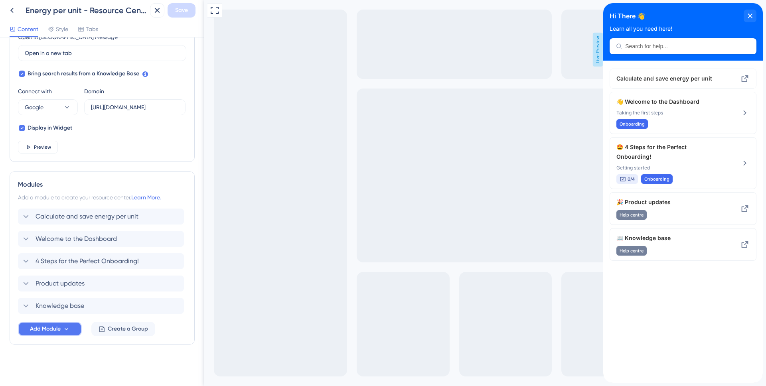
click at [34, 333] on span "Add Module" at bounding box center [45, 330] width 31 height 10
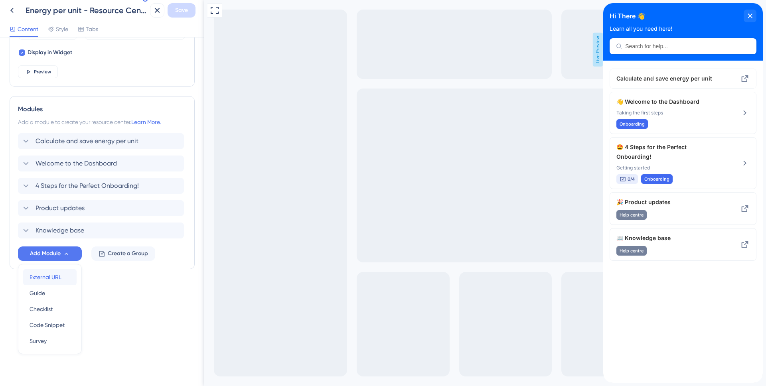
click at [55, 279] on span "External URL" at bounding box center [46, 278] width 32 height 10
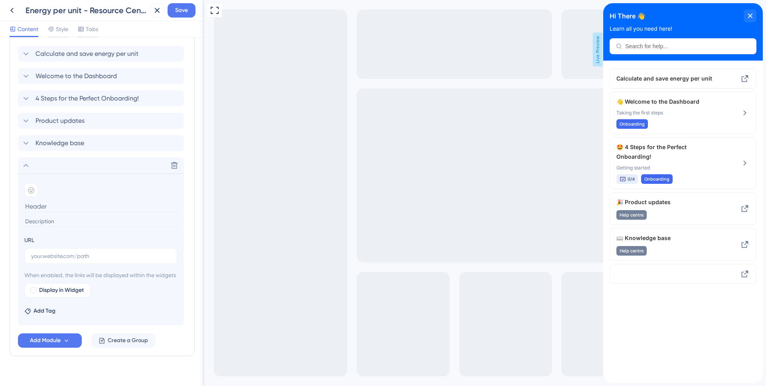
scroll to position [405, 0]
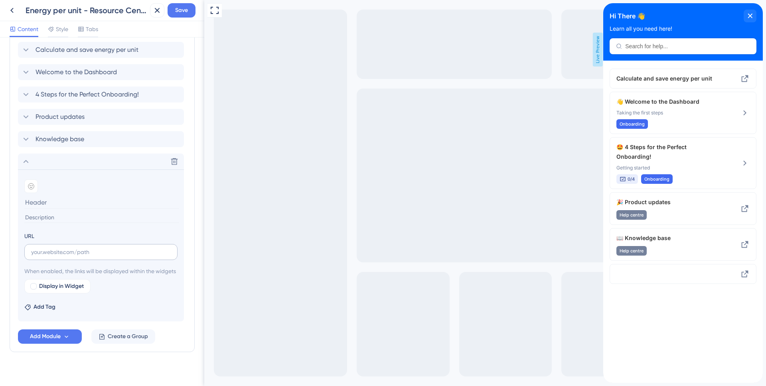
click at [78, 258] on label at bounding box center [100, 252] width 153 height 16
click at [78, 257] on input "text" at bounding box center [101, 252] width 140 height 9
click at [61, 248] on input "text" at bounding box center [101, 252] width 140 height 9
paste input "https://vimeo.com/1025058594/477c487b8e?fl=pl&fe=vl"
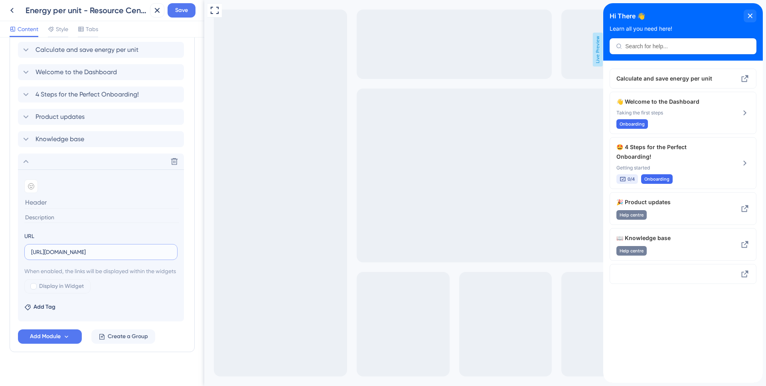
type input "https://vimeo.com/1025058594/477c487b8e?fl=pl&fe=vl"
click at [52, 202] on input at bounding box center [101, 202] width 155 height 12
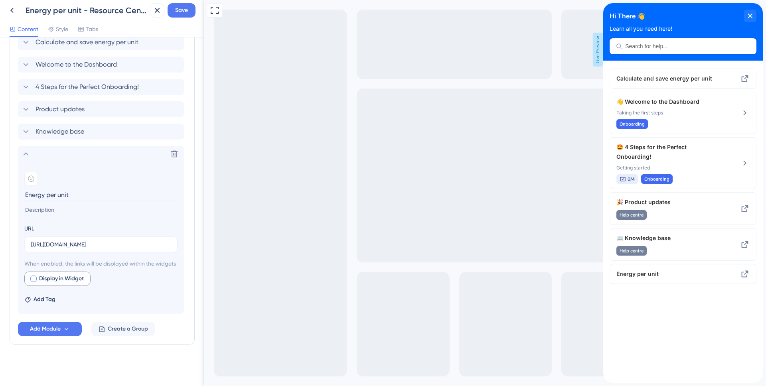
type input "Energy per unit"
click at [34, 281] on div at bounding box center [33, 279] width 6 height 6
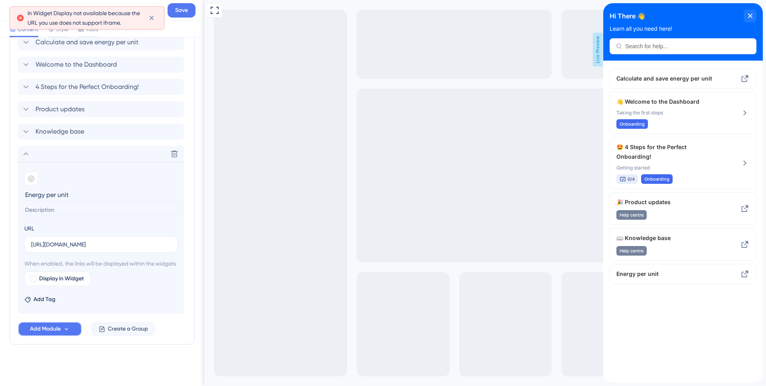
click at [56, 331] on span "Add Module" at bounding box center [45, 330] width 31 height 10
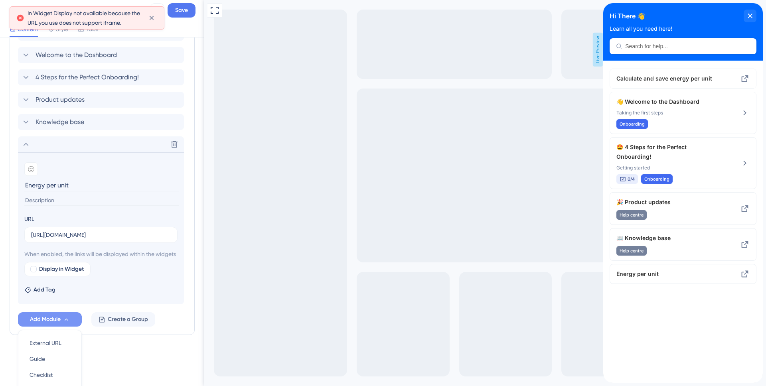
scroll to position [497, 0]
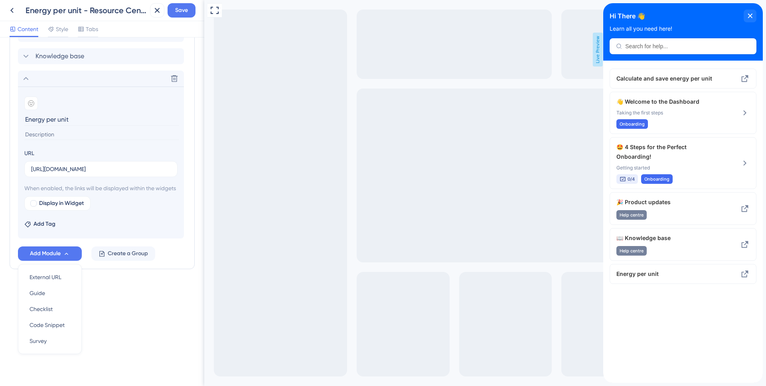
click at [133, 325] on div "Resource Center Header Title Hi There 👋 17 Hi There 👋 Subtitle Learn all you ne…" at bounding box center [102, 212] width 204 height 349
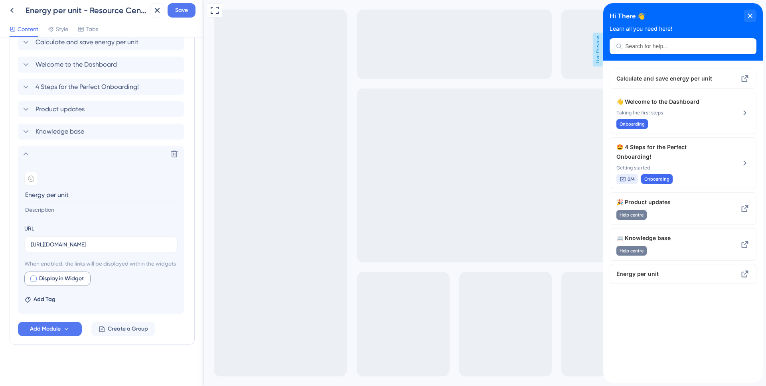
click at [32, 279] on div at bounding box center [33, 279] width 6 height 6
click at [83, 240] on input "https://vimeo.com/1025058594/477c487b8e?fl=pl&fe=vl" at bounding box center [101, 244] width 140 height 9
click at [81, 240] on input "text" at bounding box center [101, 244] width 140 height 9
paste input "https://www.youtube.com/watch?v=ob2qMOqupcM"
type input "https://www.youtube.com/watch?v=ob2qMOqupcM"
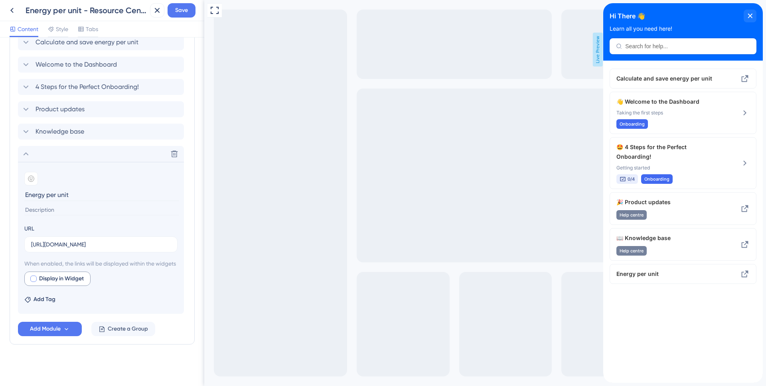
click at [32, 279] on div at bounding box center [33, 279] width 6 height 6
click at [176, 150] on icon at bounding box center [174, 154] width 8 height 8
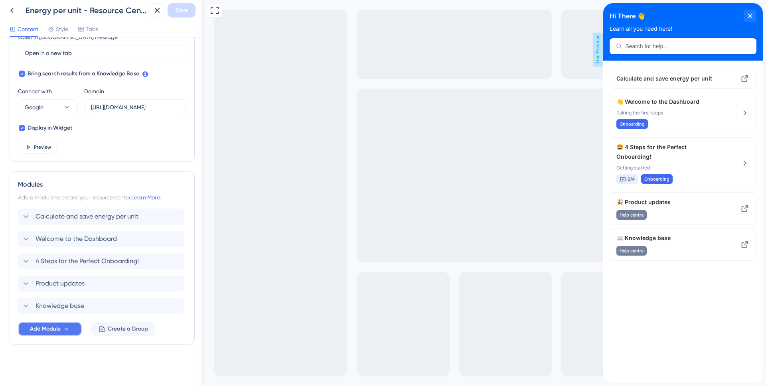
click at [58, 328] on span "Add Module" at bounding box center [45, 330] width 31 height 10
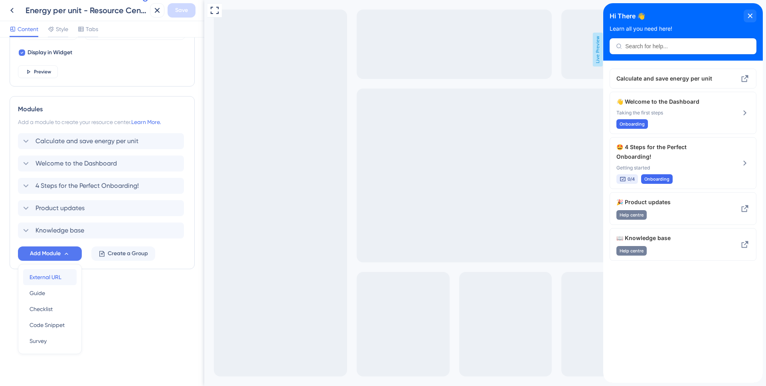
click at [47, 282] on div "External URL External URL" at bounding box center [50, 277] width 41 height 16
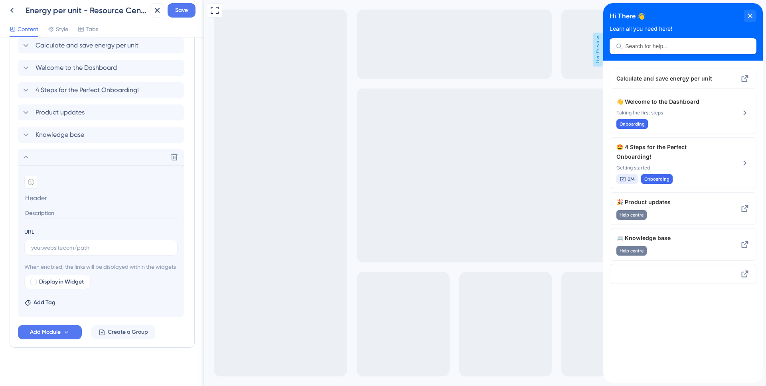
scroll to position [422, 0]
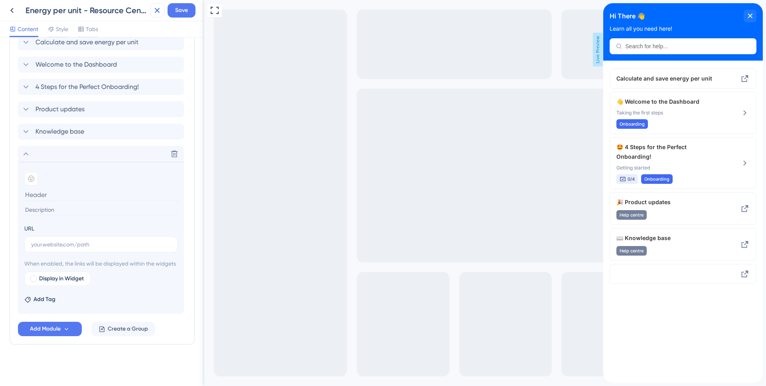
click at [156, 14] on icon at bounding box center [157, 11] width 10 height 10
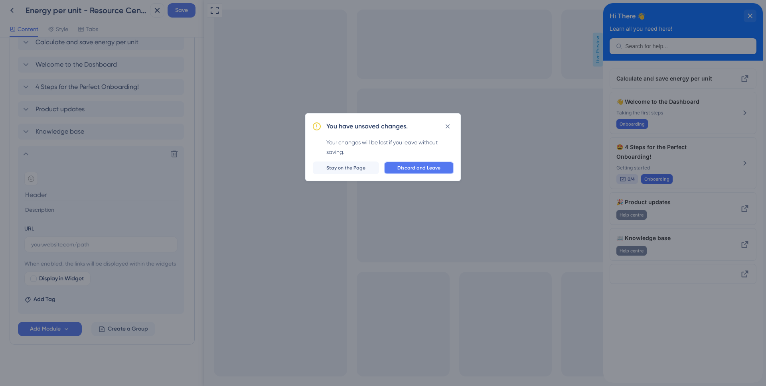
click at [406, 167] on span "Discard and Leave" at bounding box center [419, 168] width 43 height 6
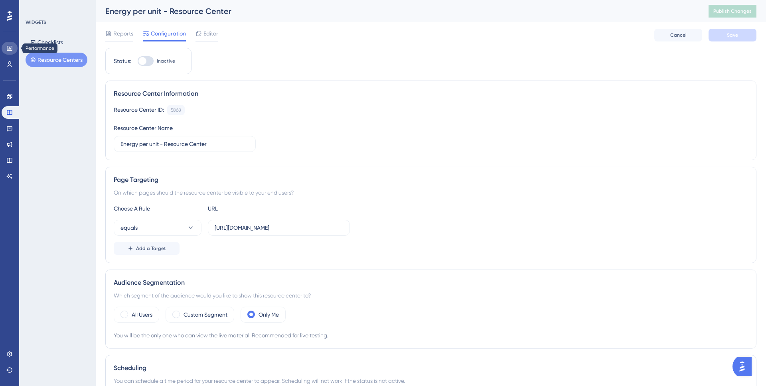
click at [11, 50] on icon at bounding box center [9, 48] width 5 height 5
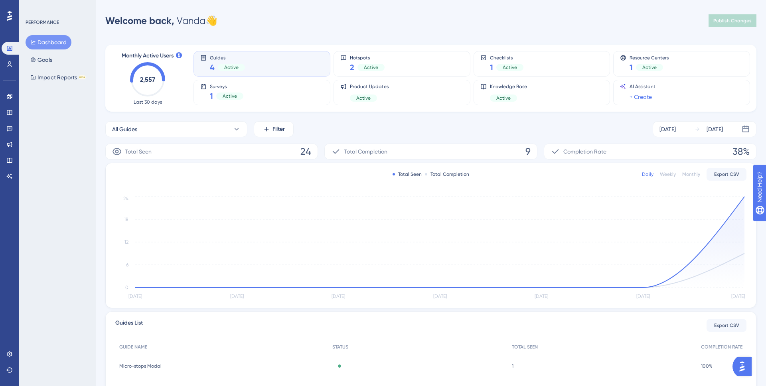
click at [739, 363] on img "Open AI Assistant Launcher" at bounding box center [742, 367] width 14 height 14
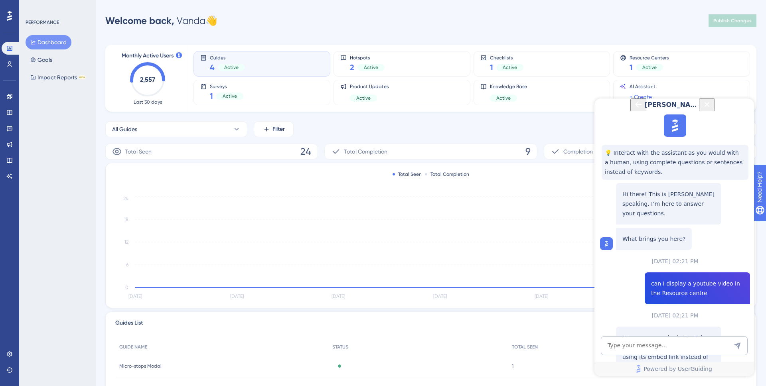
scroll to position [89, 0]
drag, startPoint x: 624, startPoint y: 253, endPoint x: 666, endPoint y: 269, distance: 45.0
click at [666, 333] on p "Yes, you can embed a YouTube video in the Resource Centre by using its embed li…" at bounding box center [669, 361] width 93 height 57
drag, startPoint x: 665, startPoint y: 269, endPoint x: 659, endPoint y: 280, distance: 12.3
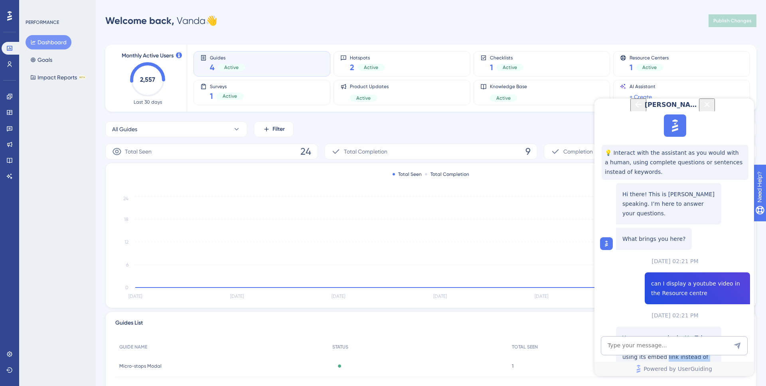
click at [659, 333] on p "Yes, you can embed a YouTube video in the Resource Centre by using its embed li…" at bounding box center [669, 361] width 93 height 57
click at [661, 350] on textarea "AI Assistant Text Input" at bounding box center [674, 345] width 147 height 19
type textarea "How to make an embad link?"
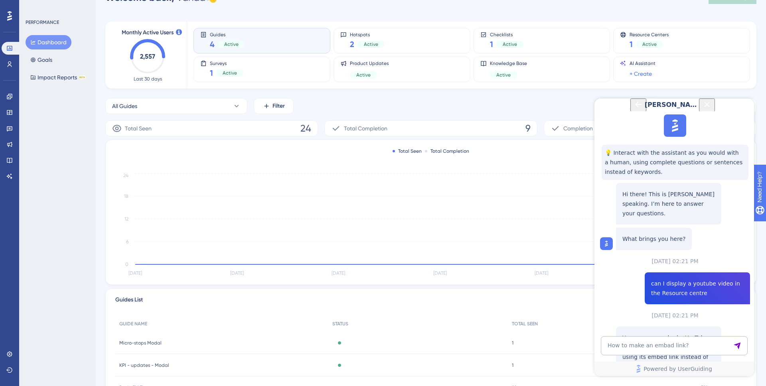
scroll to position [16, 0]
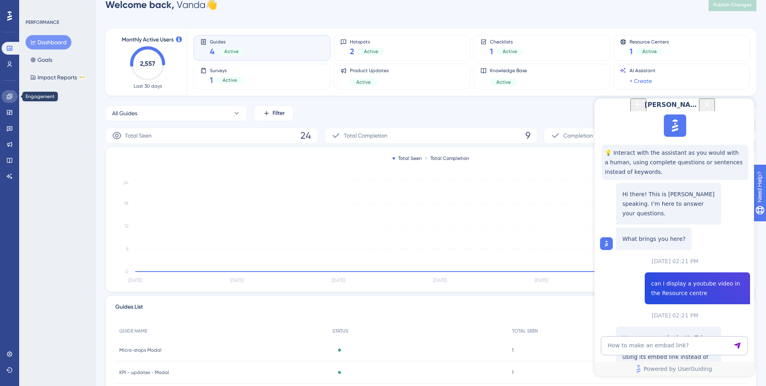
click at [7, 97] on icon at bounding box center [9, 96] width 6 height 6
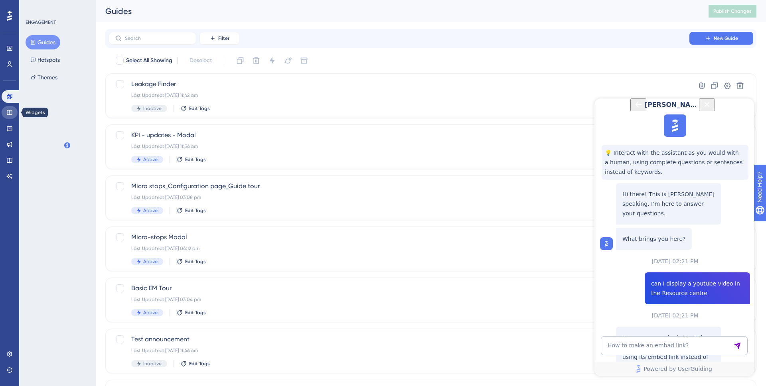
click at [9, 113] on icon at bounding box center [9, 112] width 6 height 6
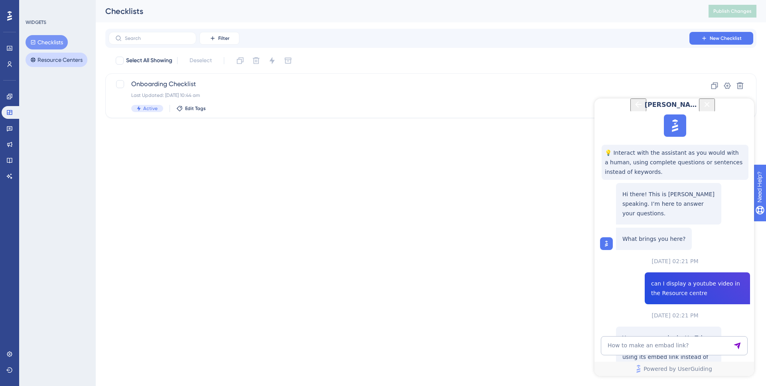
click at [44, 57] on button "Resource Centers" at bounding box center [57, 60] width 62 height 14
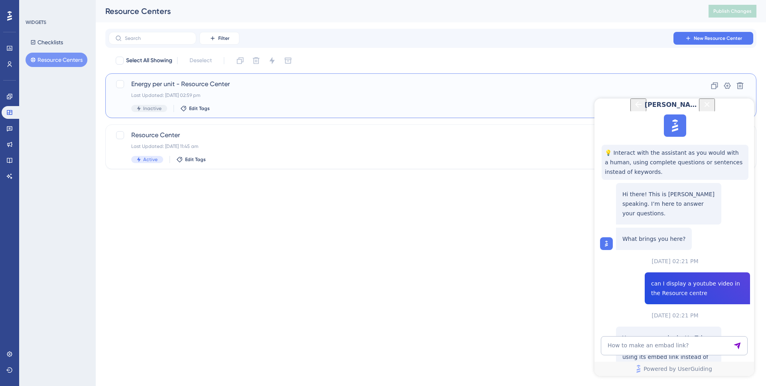
click at [311, 100] on div "Energy per unit - Resource Center Last Updated: 14 Aug 2025 02:59 pm Inactive E…" at bounding box center [399, 95] width 536 height 33
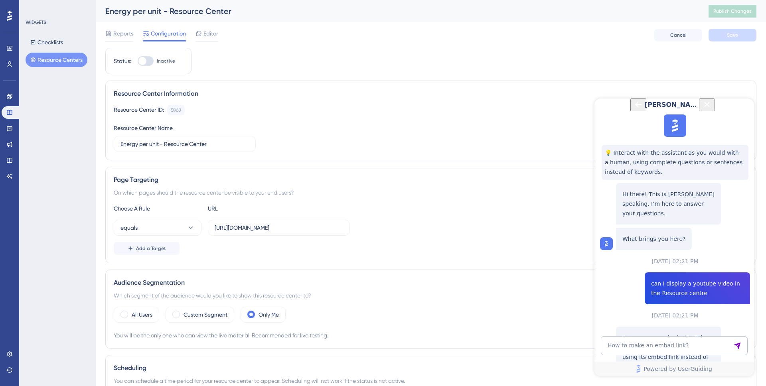
click at [48, 61] on button "Resource Centers" at bounding box center [57, 60] width 62 height 14
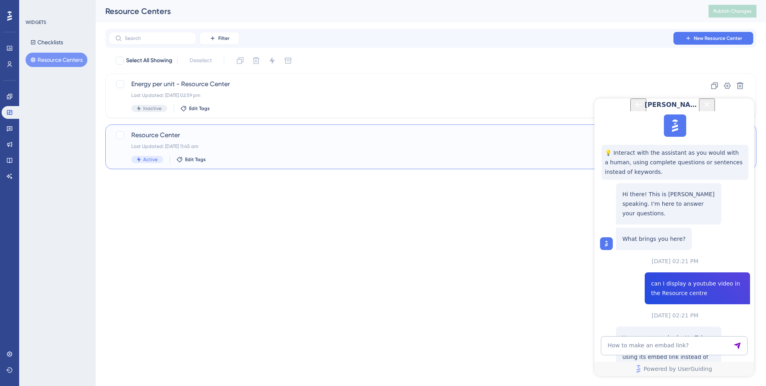
click at [241, 160] on div "Active Edit Tags" at bounding box center [399, 159] width 536 height 7
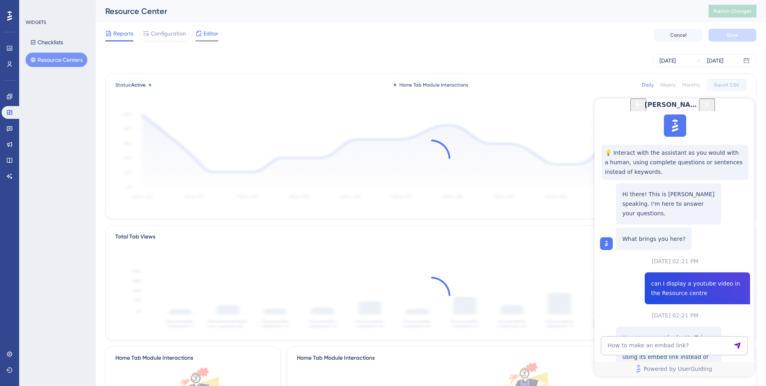
click at [205, 38] on span "Editor" at bounding box center [211, 34] width 15 height 10
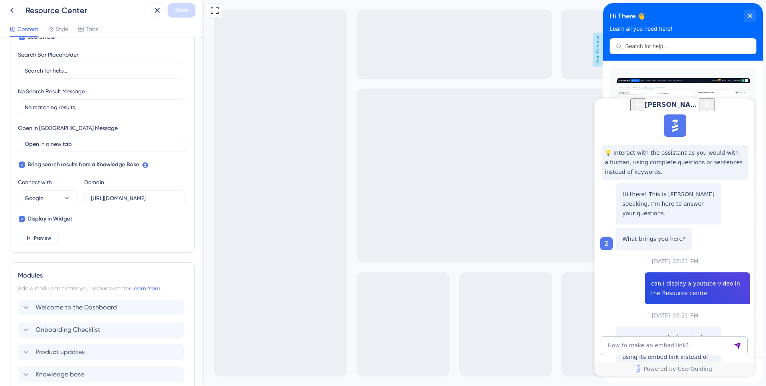
scroll to position [216, 0]
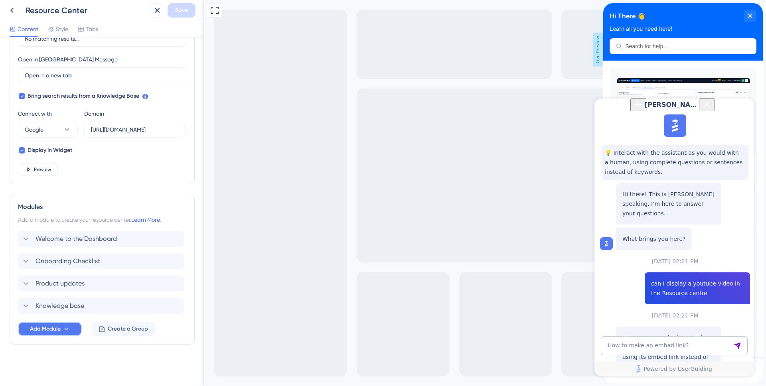
click at [54, 330] on span "Add Module" at bounding box center [45, 330] width 31 height 10
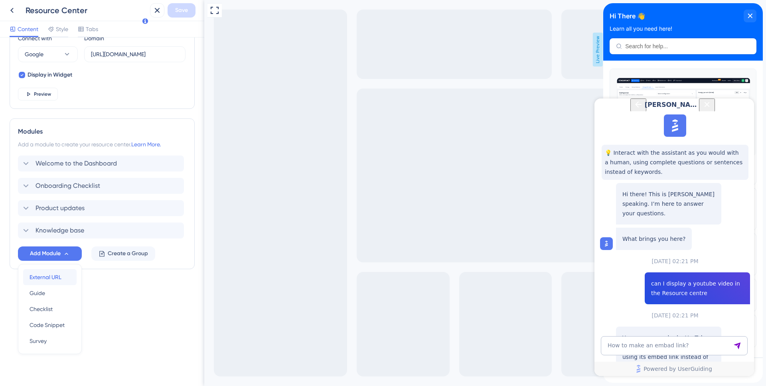
click at [52, 277] on span "External URL" at bounding box center [46, 278] width 32 height 10
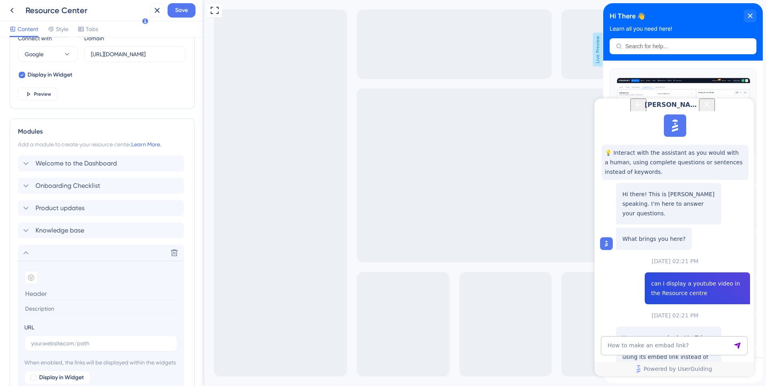
click at [47, 306] on input at bounding box center [101, 309] width 155 height 11
paste input "https://vimeo.com/embed/1025058594/477c487b8e?fl=pl&fe=vl"
type input "https://vimeo.com/embed/1025058594/477c487b8e?fl=pl&fe=vl"
click at [44, 293] on input at bounding box center [101, 294] width 155 height 12
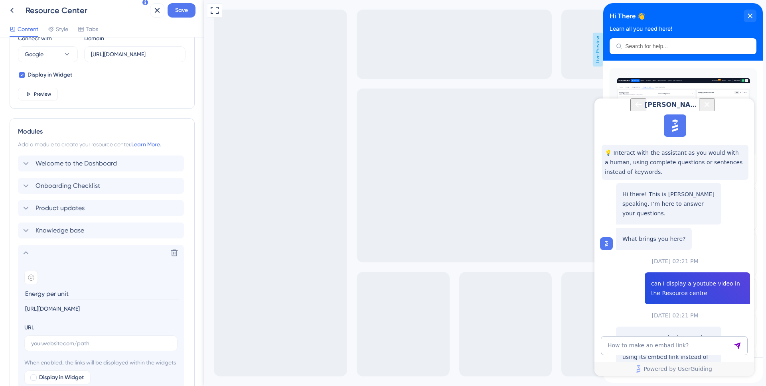
scroll to position [400, 0]
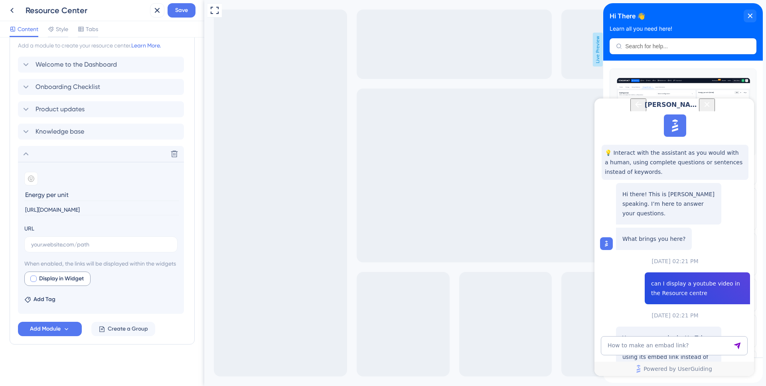
type input "Energy per unit"
click at [31, 280] on div at bounding box center [33, 279] width 6 height 6
click at [83, 205] on input "https://vimeo.com/embed/1025058594/477c487b8e?fl=pl&fe=vl" at bounding box center [101, 210] width 155 height 11
paste input "www.youtube.com/embed/watch?v=ob2qMOqupcM"
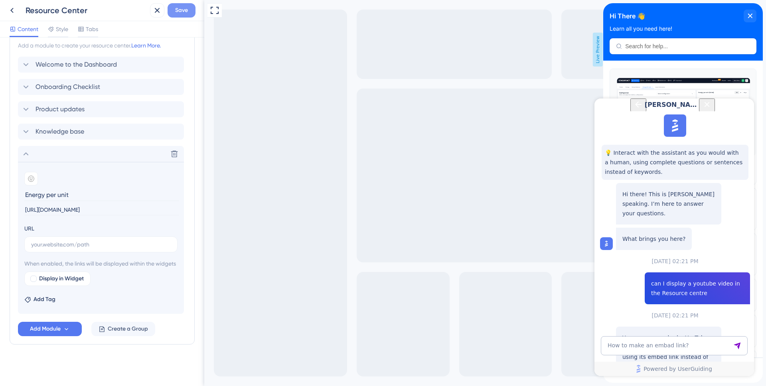
type input "https://www.youtube.com/embed/watch?v=ob2qMOqupcM"
click at [186, 8] on span "Save" at bounding box center [181, 11] width 13 height 10
click at [94, 205] on input "https://www.youtube.com/embed/watch?v=ob2qMOqupcM" at bounding box center [101, 210] width 155 height 11
click at [89, 240] on input "text" at bounding box center [101, 244] width 140 height 9
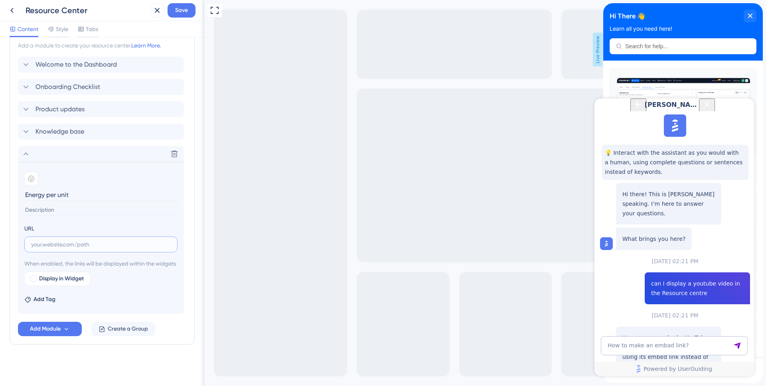
paste input "https://www.youtube.com/embed/watch?v=ob2qMOqupcM"
type input "https://www.youtube.com/embed/watch?v=ob2qMOqupcM"
click at [87, 205] on input at bounding box center [101, 210] width 155 height 11
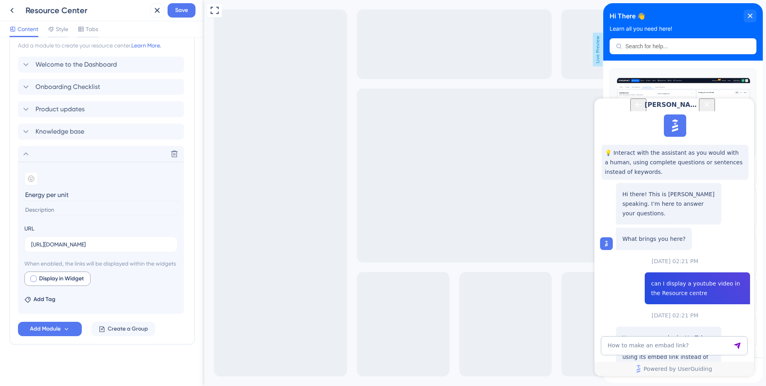
click at [41, 275] on span "Display in Widget" at bounding box center [61, 279] width 45 height 10
click at [118, 277] on span "Preview" at bounding box center [122, 279] width 20 height 10
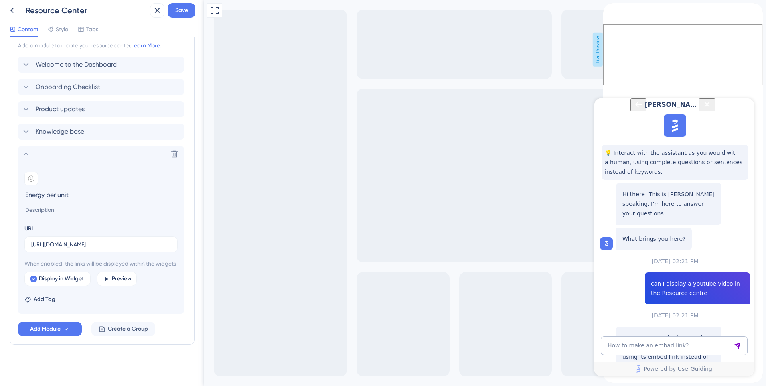
click at [712, 109] on icon "Close Button" at bounding box center [707, 105] width 10 height 10
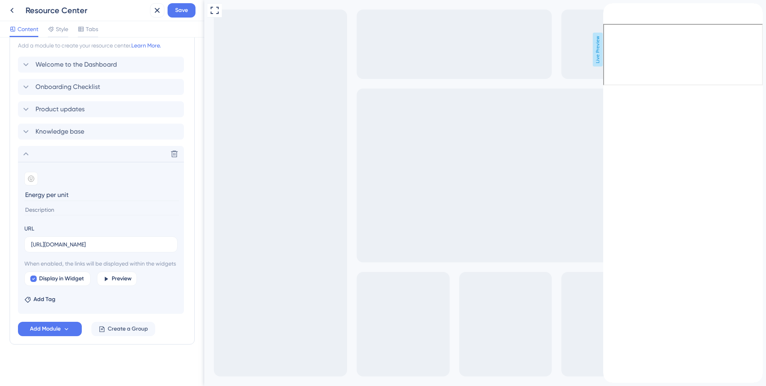
click at [610, 10] on icon "back to header" at bounding box center [607, 6] width 6 height 6
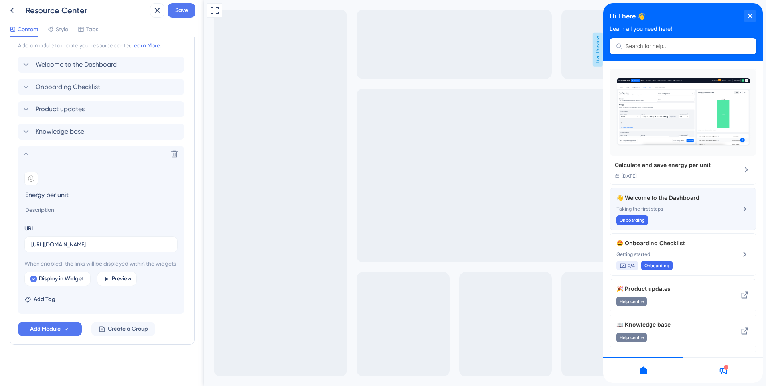
scroll to position [23, 0]
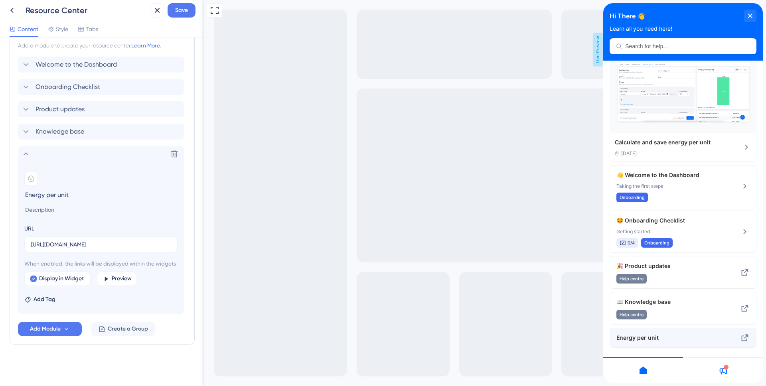
click at [697, 342] on span "Energy per unit" at bounding box center [670, 338] width 107 height 10
click at [34, 280] on icon at bounding box center [33, 279] width 3 height 6
click at [34, 279] on div at bounding box center [33, 279] width 6 height 6
checkbox input "true"
click at [91, 240] on input "https://www.youtube.com/embed/watch?v=ob2qMOqupcM" at bounding box center [101, 244] width 140 height 9
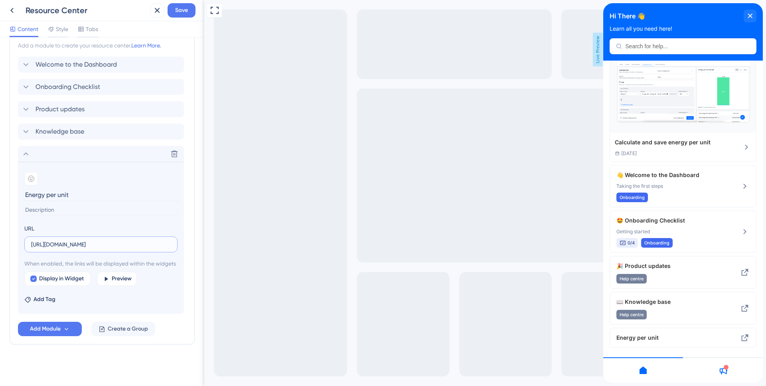
paste input "vimeo.com/embed/1025058594/477c487b8e?fl=pl&fe=vl"
type input "https://vimeo.com/embed/1025058594/477c487b8e?fl=pl&fe=vl"
click at [107, 279] on icon at bounding box center [106, 279] width 3 height 4
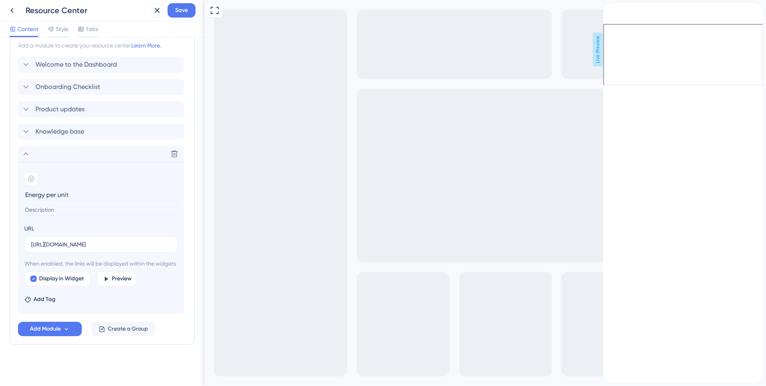
click at [609, 10] on icon "back to header" at bounding box center [607, 6] width 6 height 6
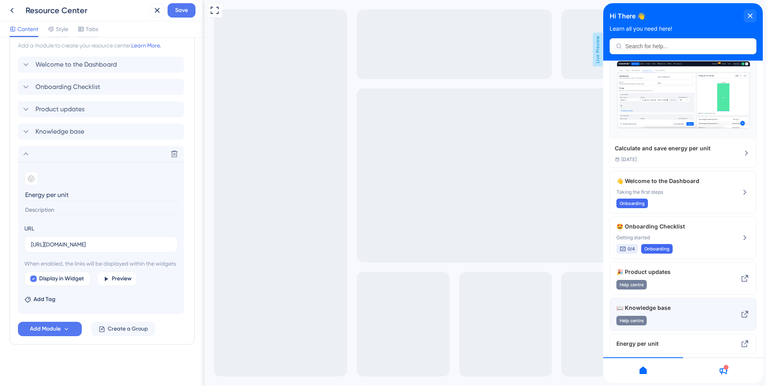
scroll to position [23, 0]
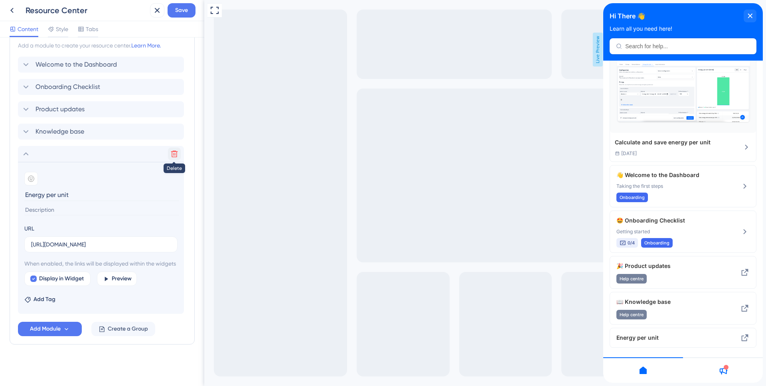
drag, startPoint x: 174, startPoint y: 144, endPoint x: 174, endPoint y: 151, distance: 6.8
click at [174, 150] on icon at bounding box center [174, 154] width 8 height 8
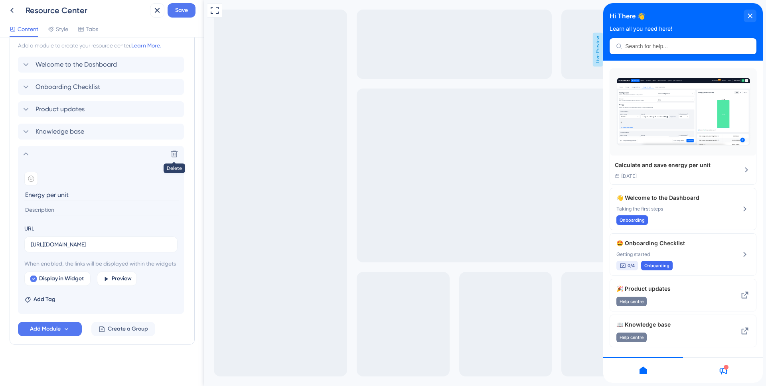
scroll to position [0, 0]
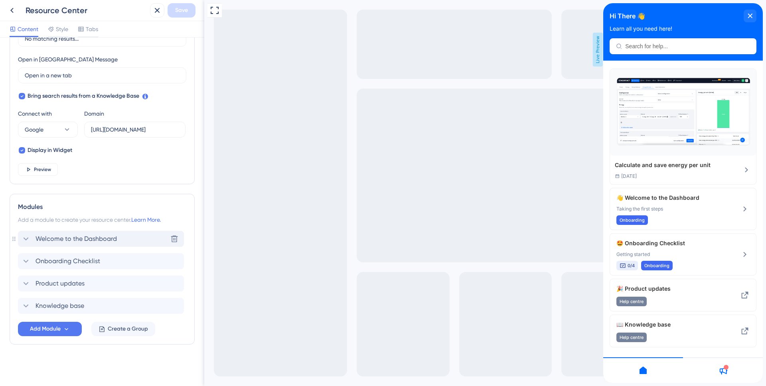
click at [24, 239] on icon at bounding box center [26, 239] width 10 height 10
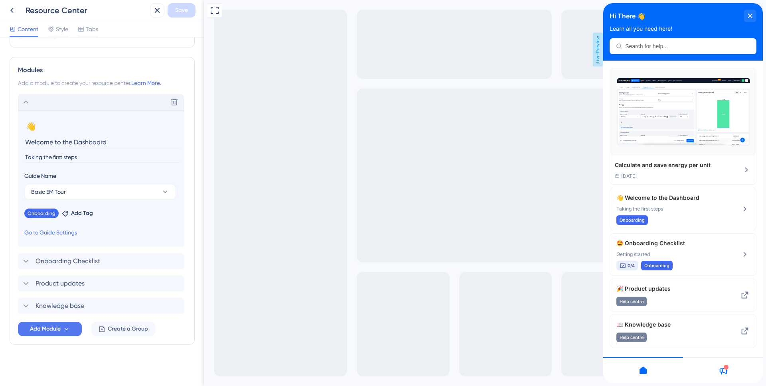
click at [455, 158] on div "Full Screen Preview Live Preview" at bounding box center [485, 193] width 562 height 386
click at [157, 11] on icon at bounding box center [157, 10] width 5 height 5
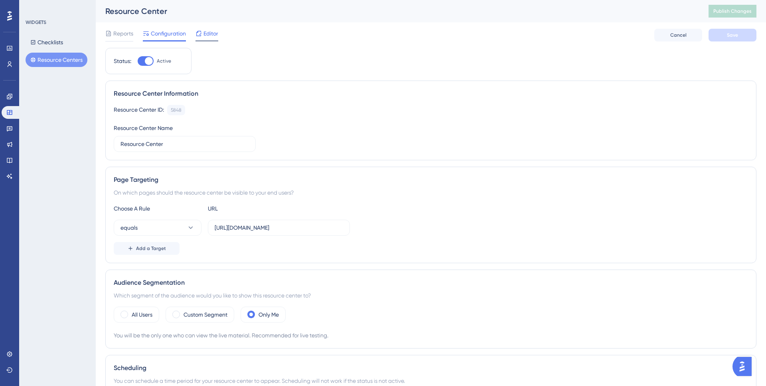
click at [204, 35] on span "Editor" at bounding box center [211, 34] width 15 height 10
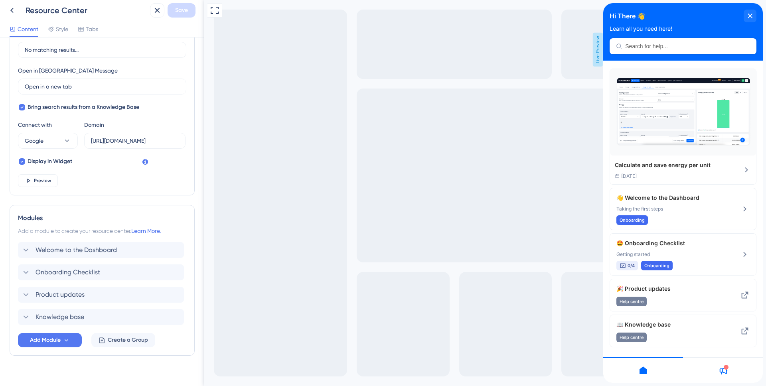
scroll to position [216, 0]
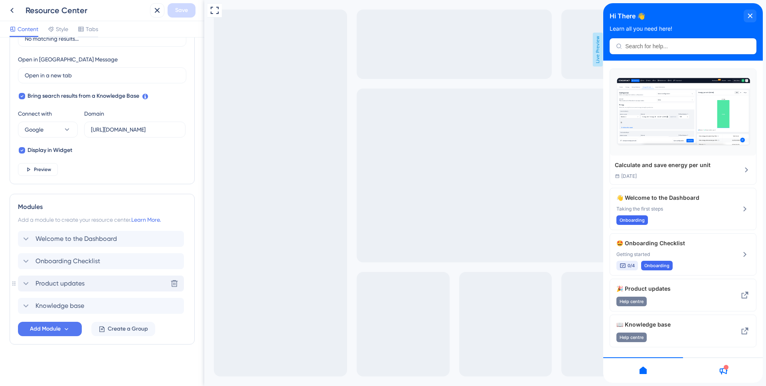
click at [31, 284] on div "Product updates" at bounding box center [52, 284] width 63 height 10
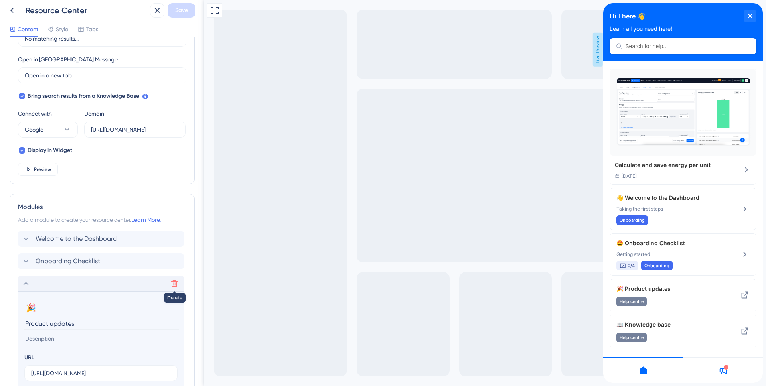
click at [176, 286] on icon at bounding box center [174, 284] width 8 height 8
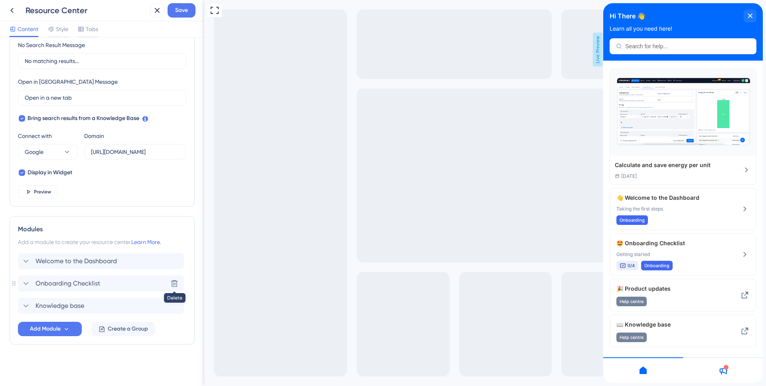
scroll to position [193, 0]
click at [173, 16] on button "Save" at bounding box center [182, 10] width 28 height 14
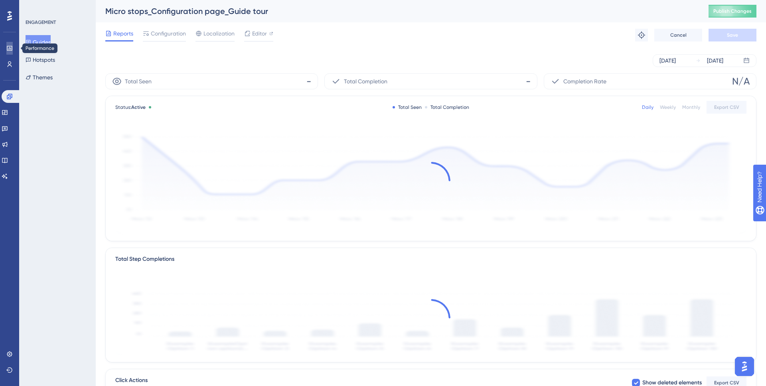
click at [9, 45] on icon at bounding box center [9, 48] width 6 height 6
